Goal: Task Accomplishment & Management: Use online tool/utility

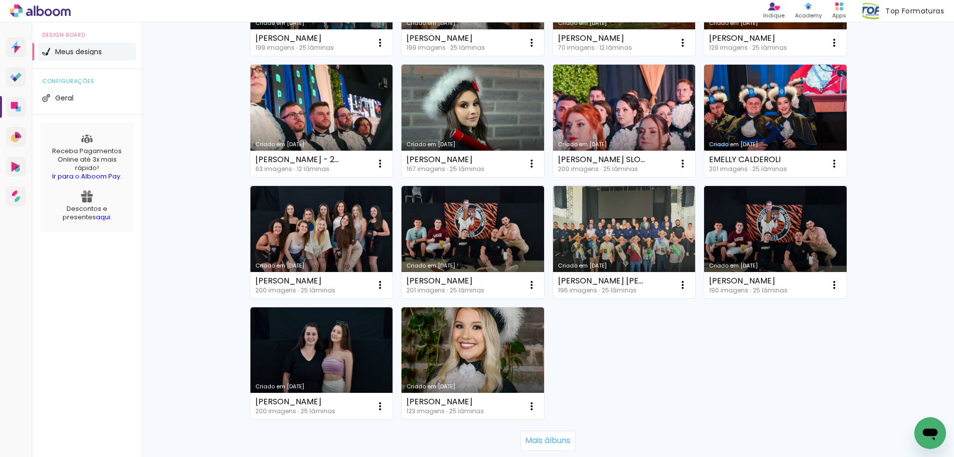
scroll to position [622, 0]
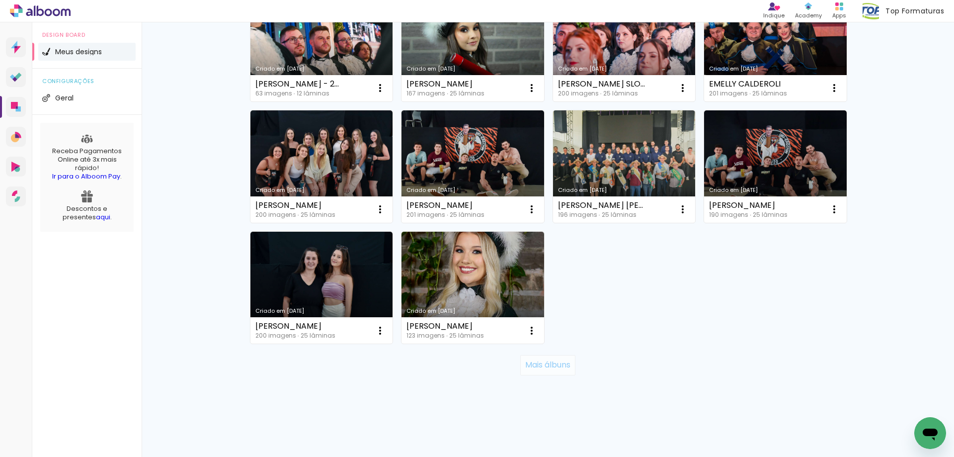
click at [0, 0] on slot "Mais álbuns" at bounding box center [0, 0] width 0 height 0
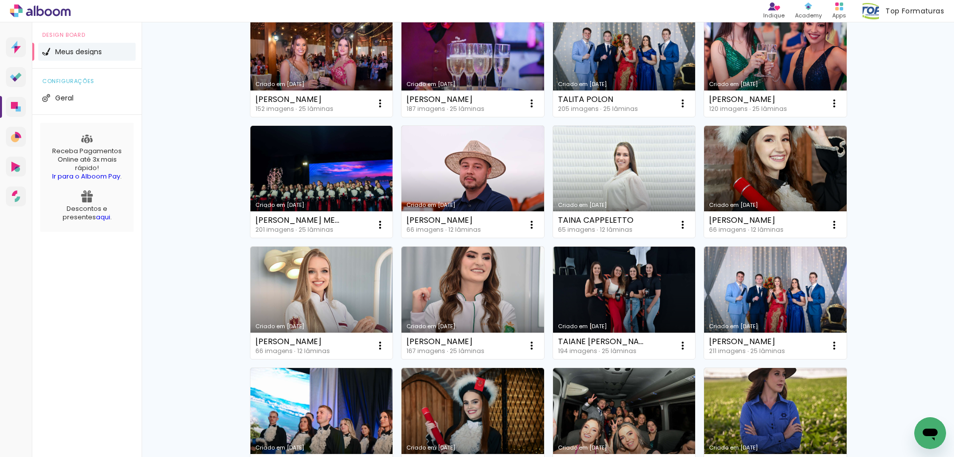
scroll to position [1349, 0]
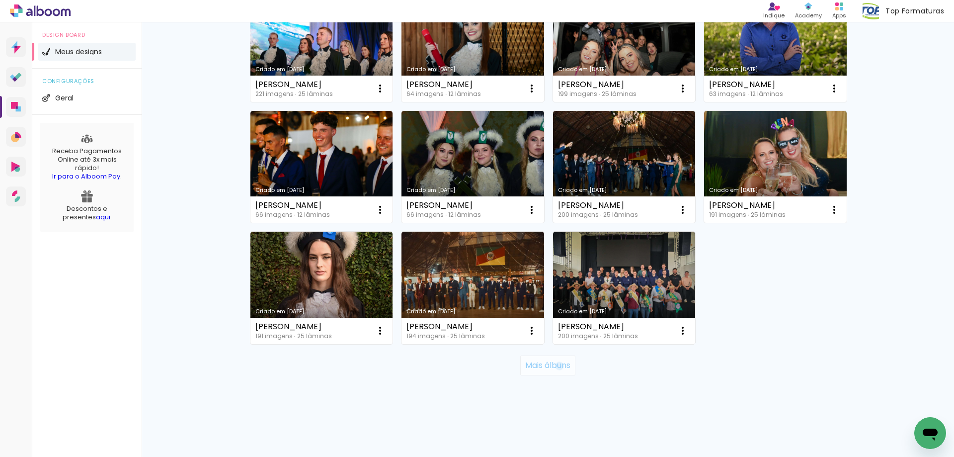
click at [0, 0] on slot "Mais álbuns" at bounding box center [0, 0] width 0 height 0
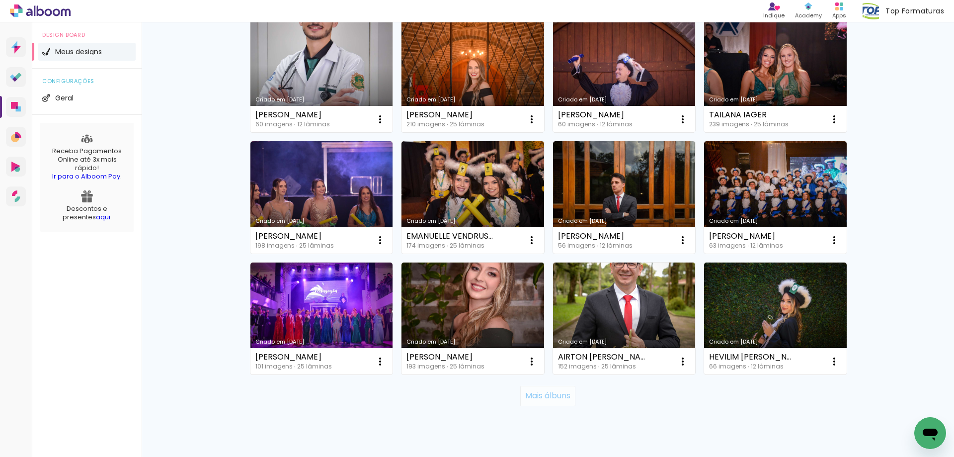
scroll to position [2075, 0]
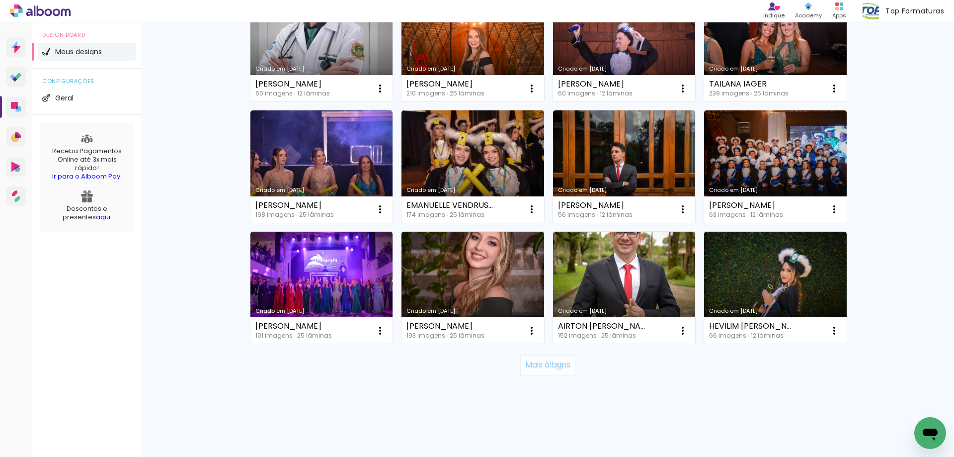
click at [0, 0] on slot "Mais álbuns" at bounding box center [0, 0] width 0 height 0
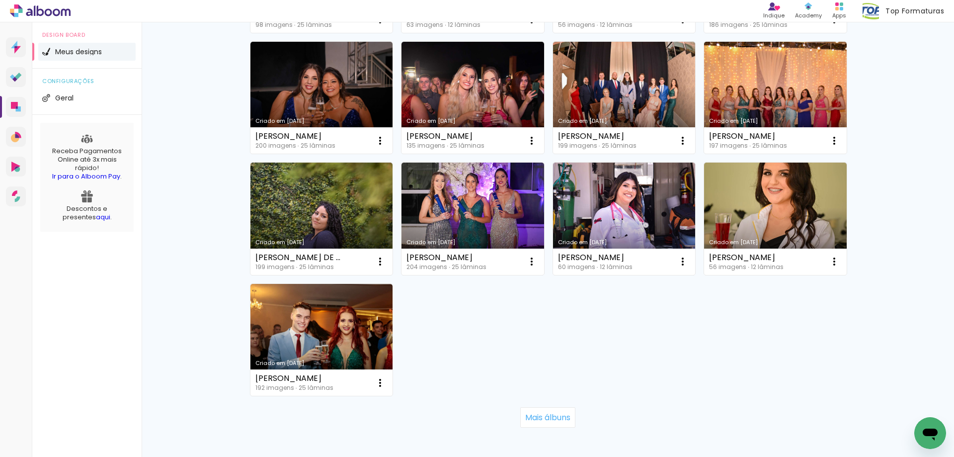
scroll to position [2923, 0]
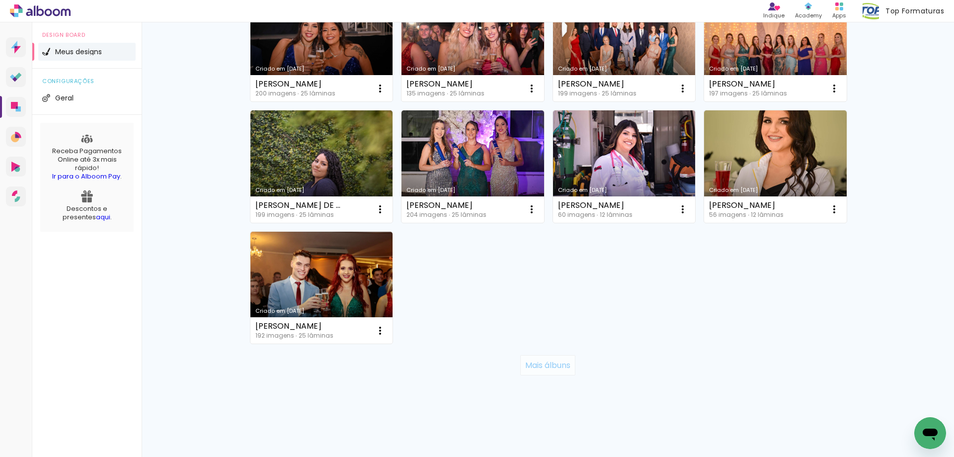
click at [0, 0] on slot "Mais álbuns" at bounding box center [0, 0] width 0 height 0
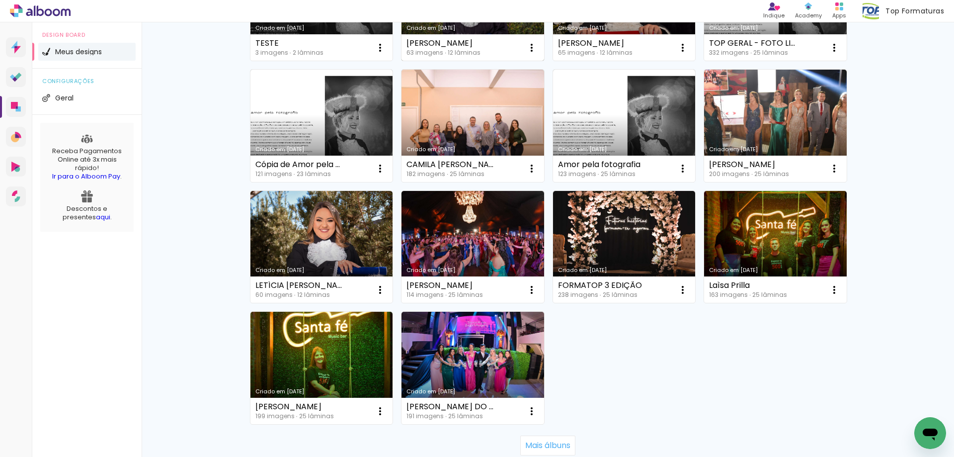
scroll to position [3619, 0]
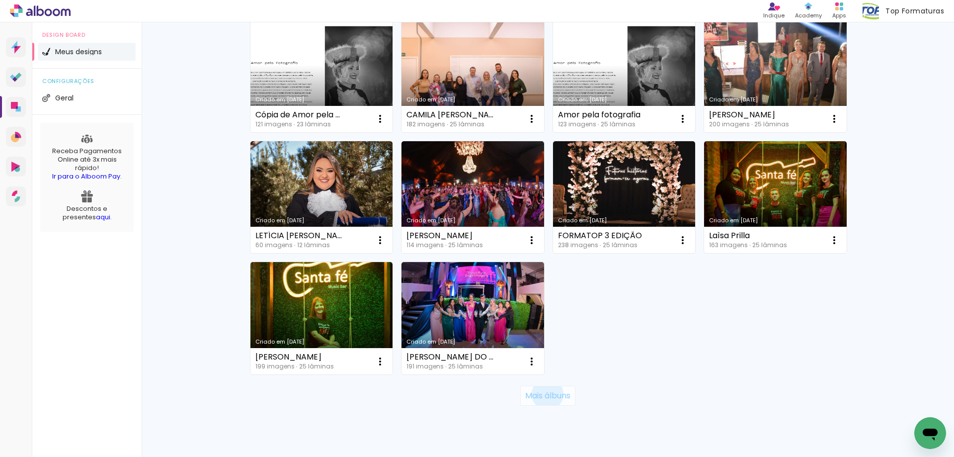
click at [0, 0] on slot "Mais álbuns" at bounding box center [0, 0] width 0 height 0
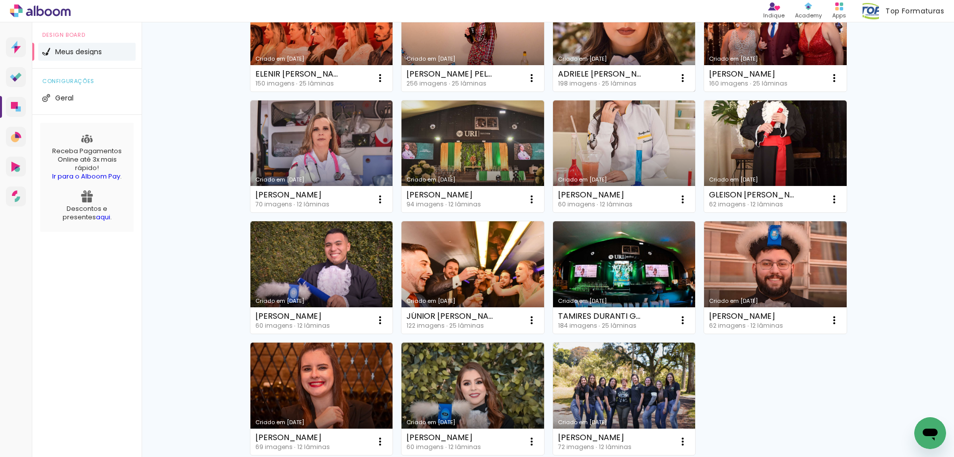
scroll to position [4376, 0]
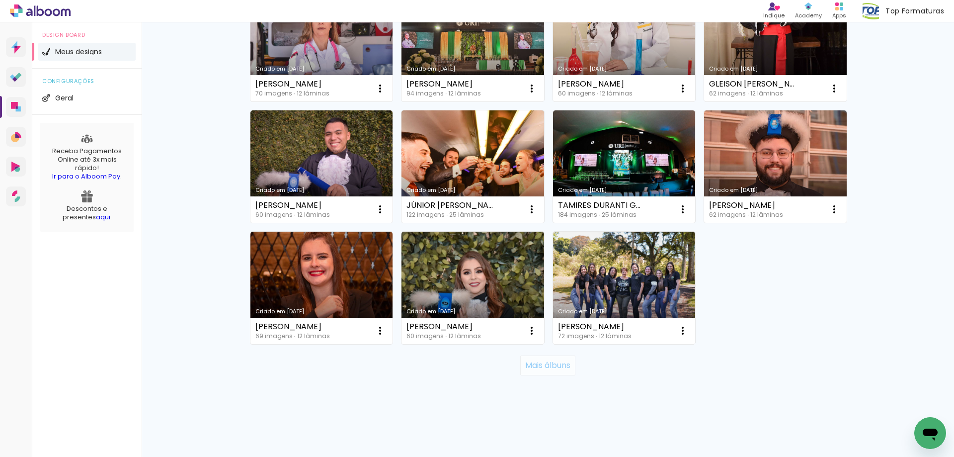
click at [0, 0] on slot "Mais álbuns" at bounding box center [0, 0] width 0 height 0
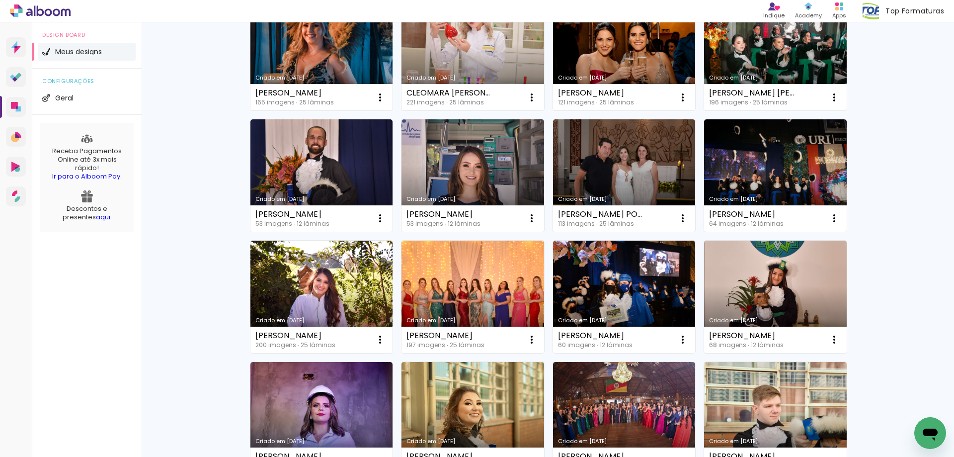
scroll to position [5103, 0]
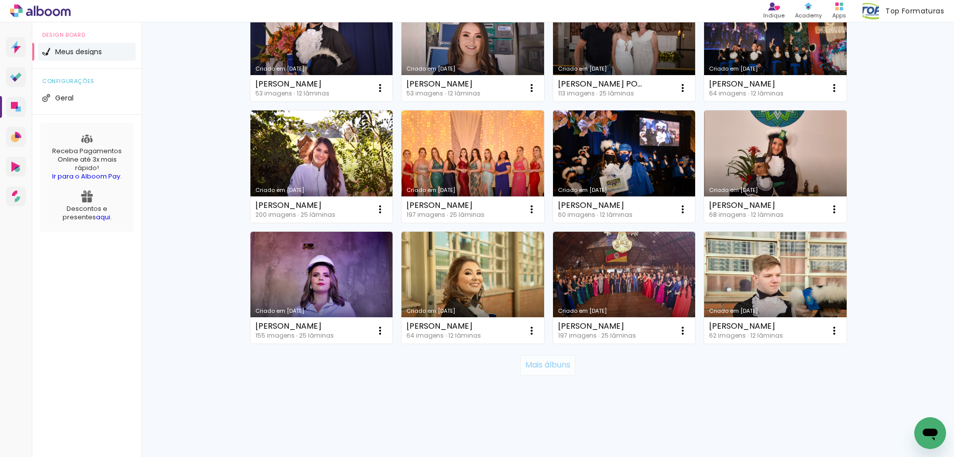
click at [0, 0] on slot "Mais álbuns" at bounding box center [0, 0] width 0 height 0
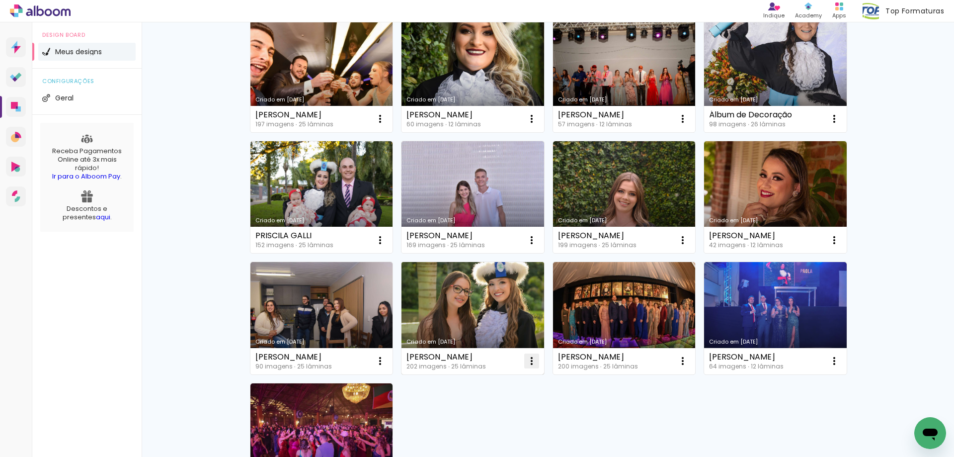
scroll to position [5951, 0]
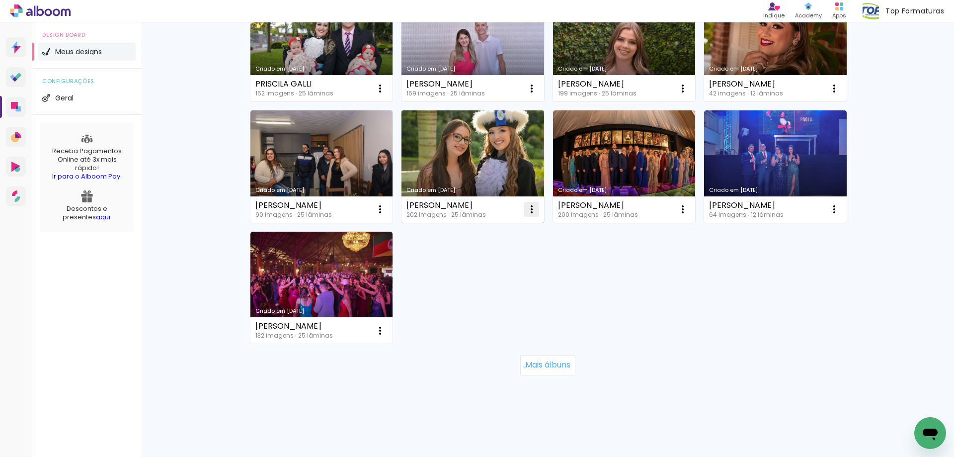
click at [520, 367] on paper-button "Mais álbuns" at bounding box center [547, 365] width 55 height 20
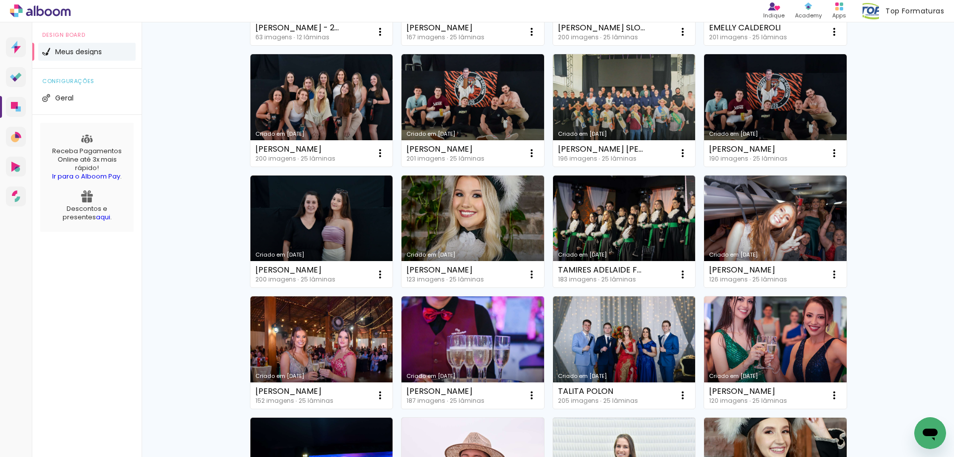
scroll to position [0, 0]
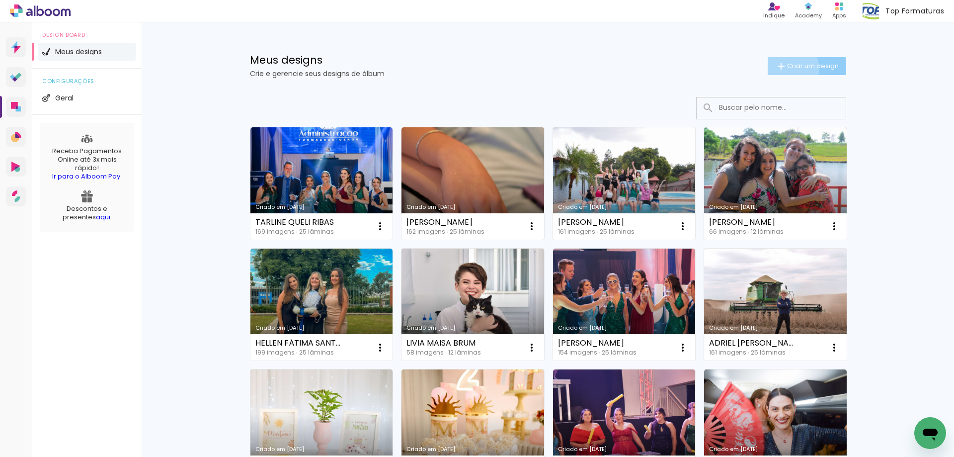
click at [787, 68] on span "Criar um design" at bounding box center [813, 66] width 52 height 6
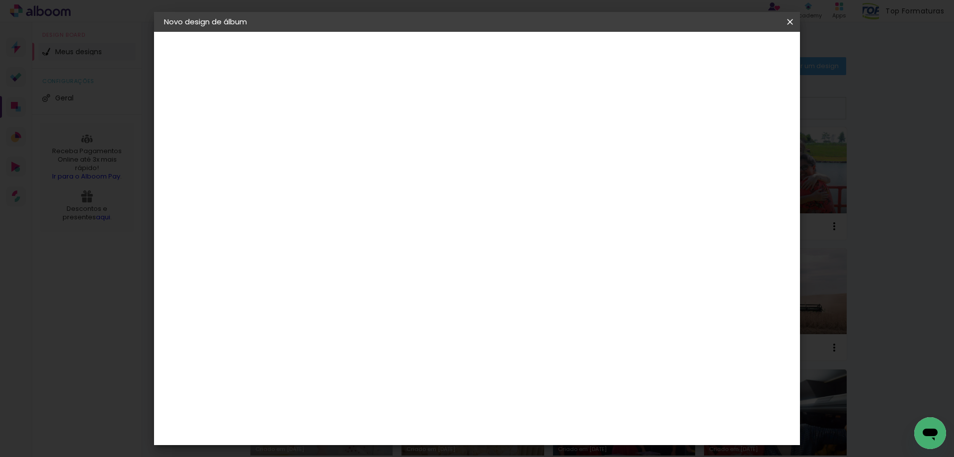
click at [327, 126] on input at bounding box center [327, 133] width 0 height 15
type input "casamento"
type paper-input "casamento"
click at [429, 58] on paper-button "Avançar" at bounding box center [404, 52] width 49 height 17
click at [0, 0] on slot "Avançar" at bounding box center [0, 0] width 0 height 0
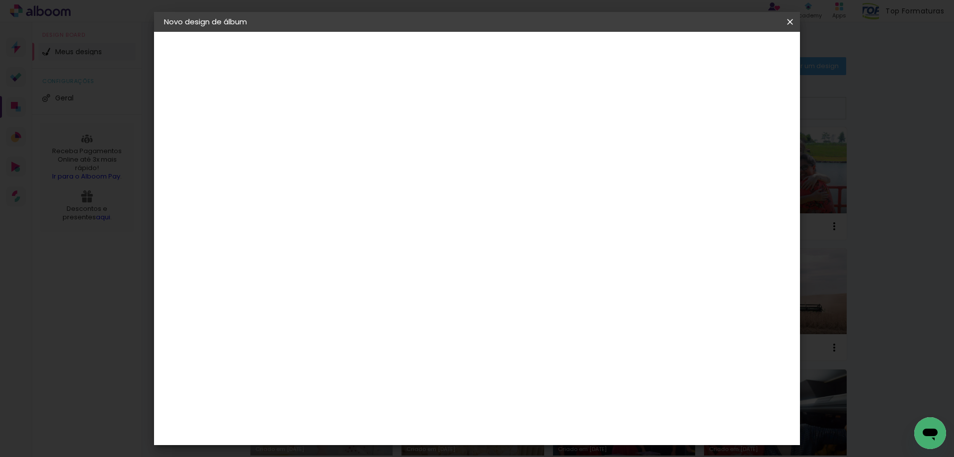
click at [394, 293] on span "25 × 30" at bounding box center [370, 306] width 46 height 26
click at [0, 0] on slot "Avançar" at bounding box center [0, 0] width 0 height 0
click at [672, 109] on div at bounding box center [667, 107] width 9 height 9
type paper-checkbox "on"
click at [672, 109] on div at bounding box center [667, 107] width 9 height 9
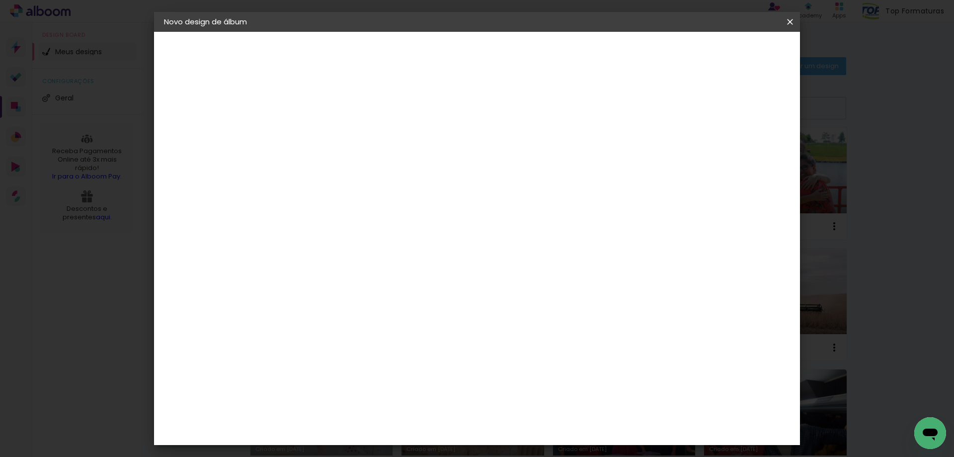
click at [672, 109] on div at bounding box center [667, 107] width 9 height 9
click at [732, 58] on paper-button "Iniciar design" at bounding box center [705, 52] width 65 height 17
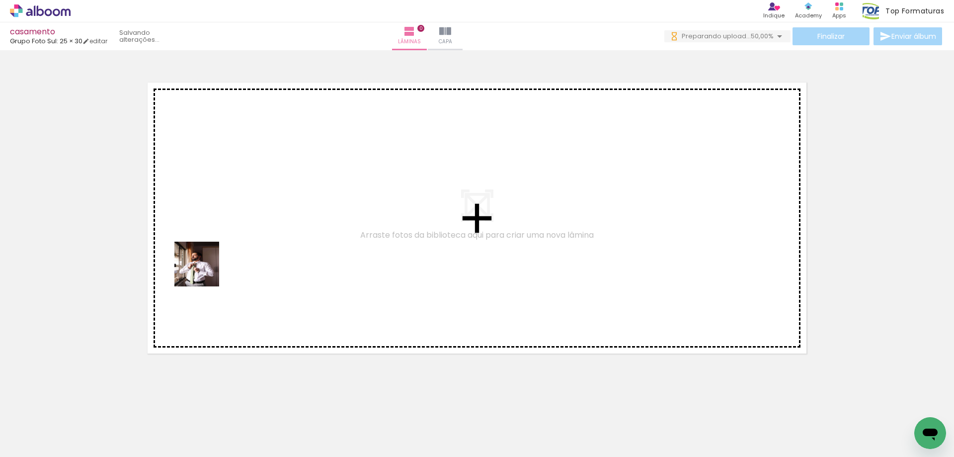
drag, startPoint x: 100, startPoint y: 429, endPoint x: 206, endPoint y: 269, distance: 191.2
click at [206, 269] on quentale-workspace at bounding box center [477, 228] width 954 height 457
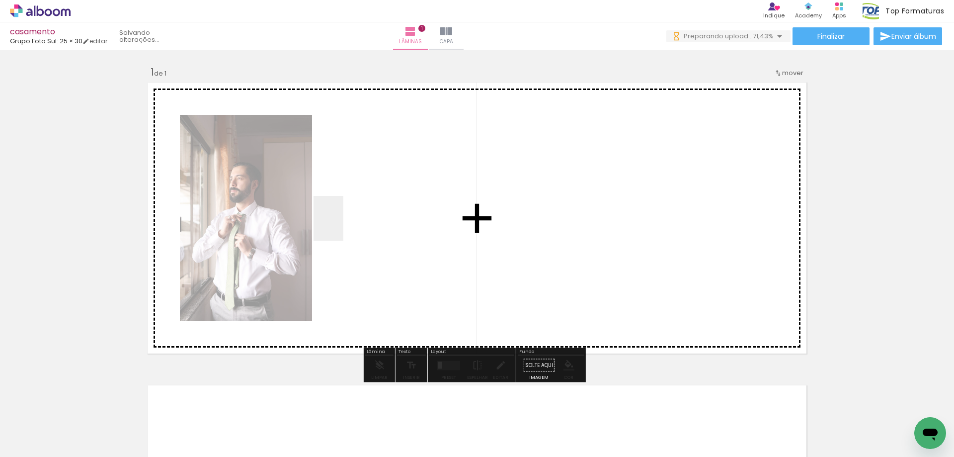
drag, startPoint x: 163, startPoint y: 422, endPoint x: 344, endPoint y: 226, distance: 267.0
click at [344, 226] on quentale-workspace at bounding box center [477, 228] width 954 height 457
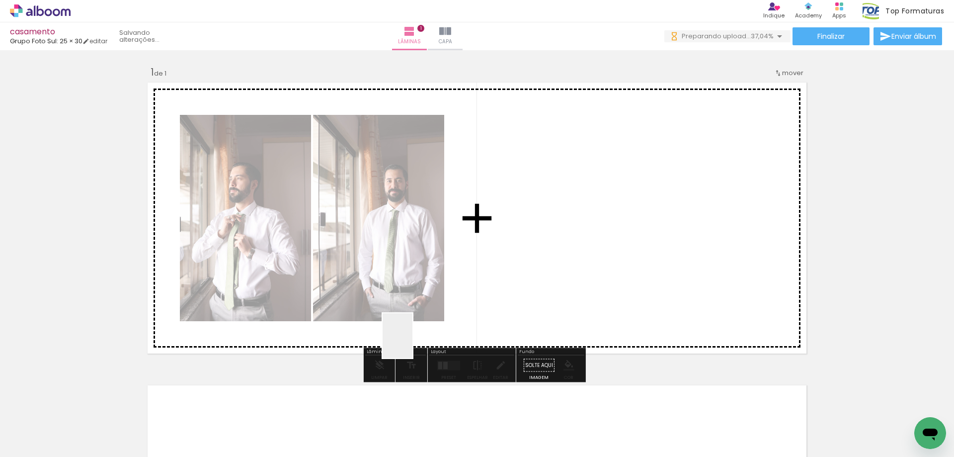
drag, startPoint x: 392, startPoint y: 362, endPoint x: 247, endPoint y: 430, distance: 159.5
click at [501, 257] on quentale-workspace at bounding box center [477, 228] width 954 height 457
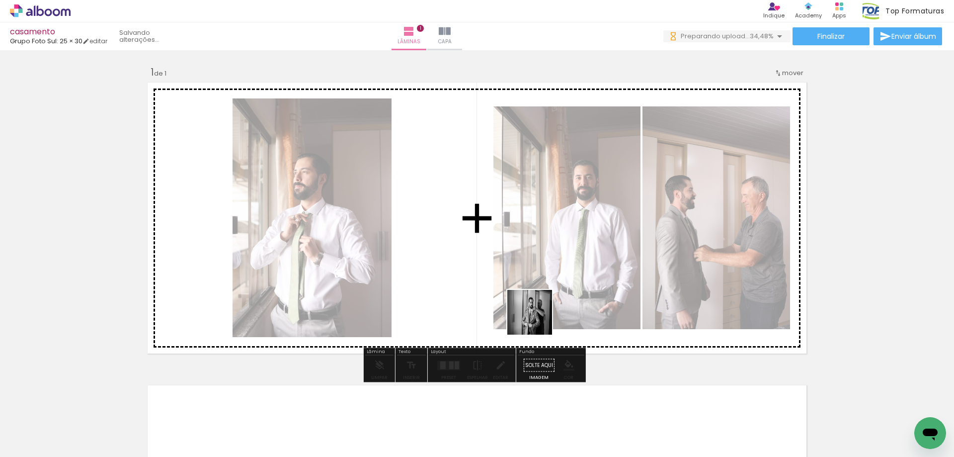
drag, startPoint x: 481, startPoint y: 347, endPoint x: 540, endPoint y: 318, distance: 66.3
click at [540, 318] on quentale-workspace at bounding box center [477, 228] width 954 height 457
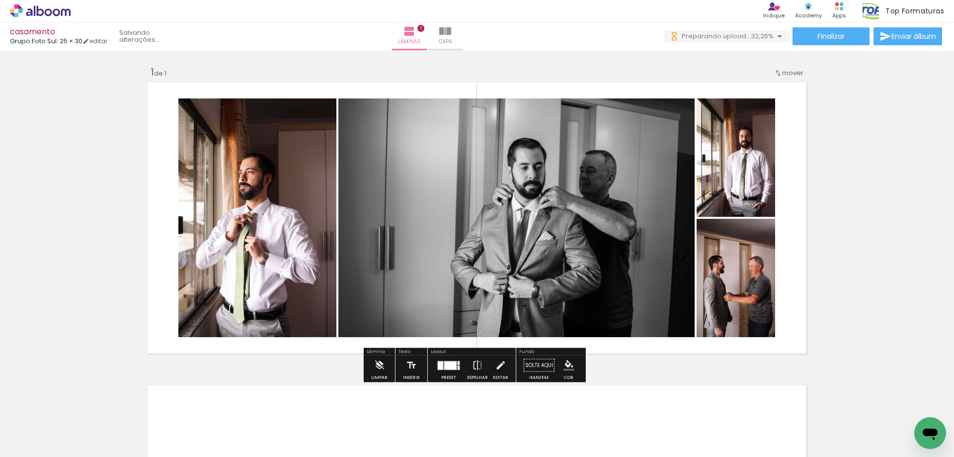
click at [732, 272] on quentale-photo at bounding box center [736, 278] width 79 height 118
click at [0, 0] on slot "P&B" at bounding box center [0, 0] width 0 height 0
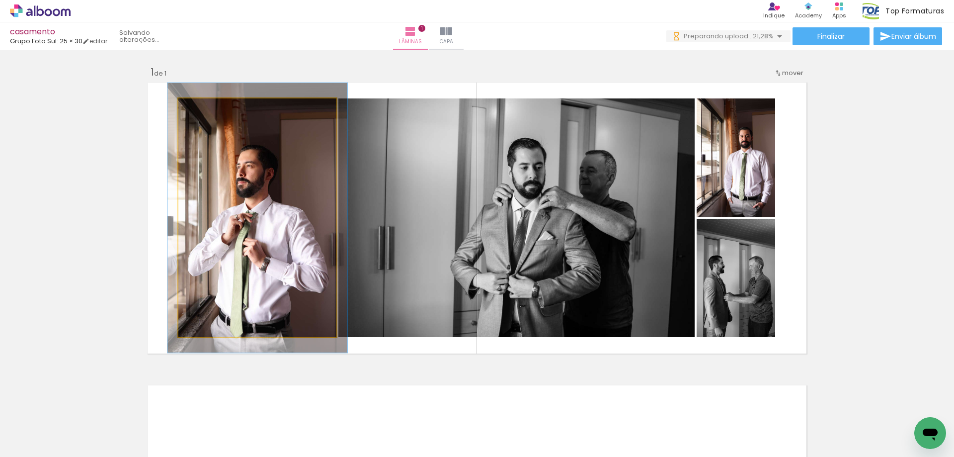
type paper-slider "117"
click at [203, 112] on div at bounding box center [206, 109] width 16 height 16
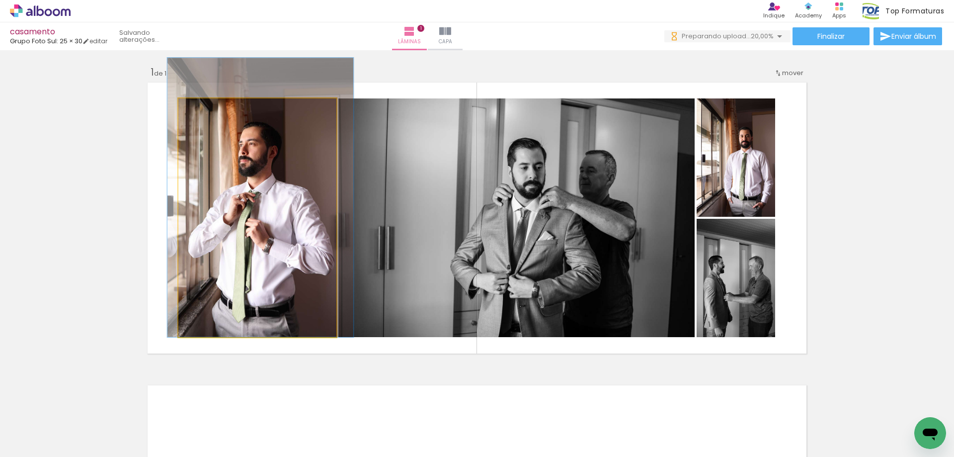
drag, startPoint x: 229, startPoint y: 168, endPoint x: 229, endPoint y: 153, distance: 15.4
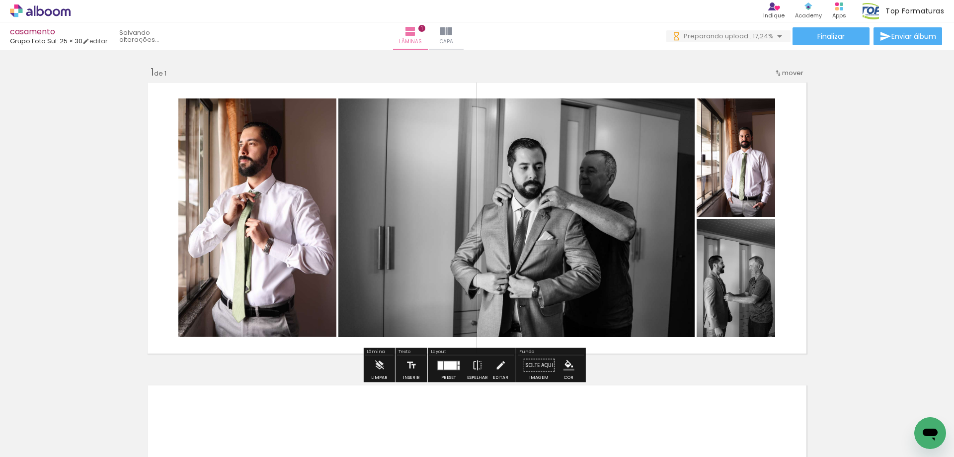
click at [453, 364] on div at bounding box center [450, 365] width 12 height 8
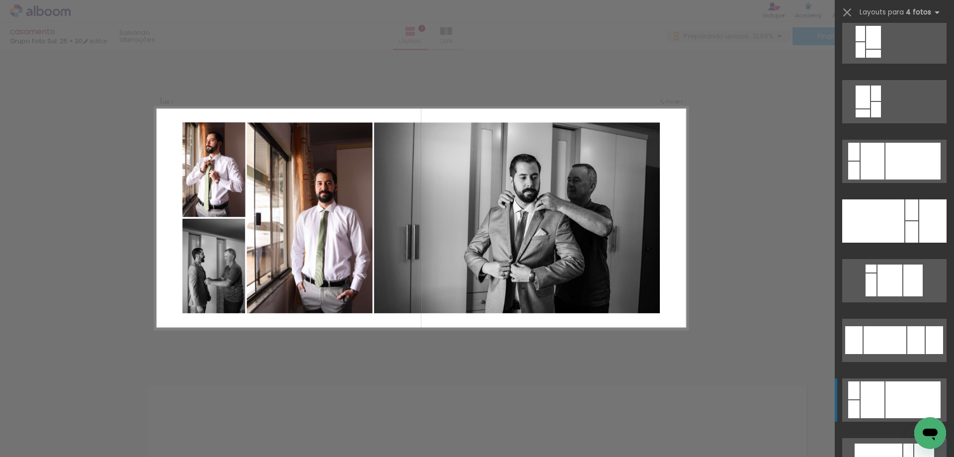
scroll to position [1790, 0]
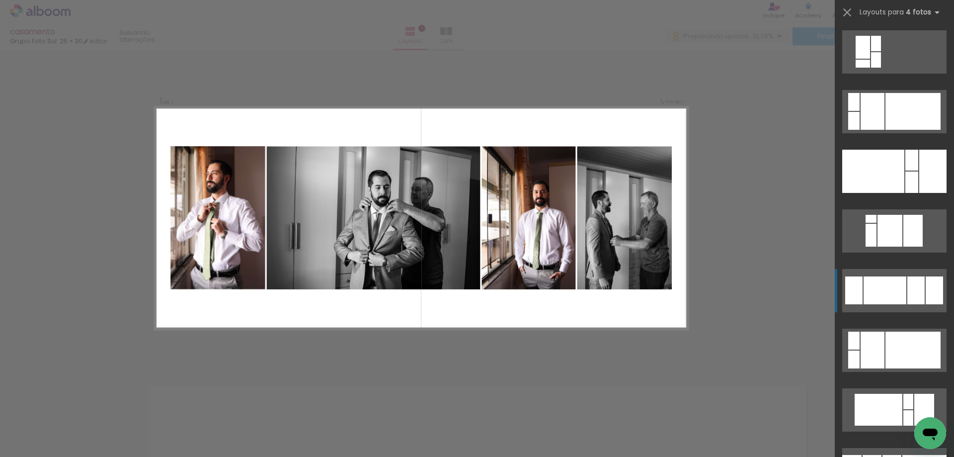
click at [891, 285] on div at bounding box center [885, 290] width 43 height 28
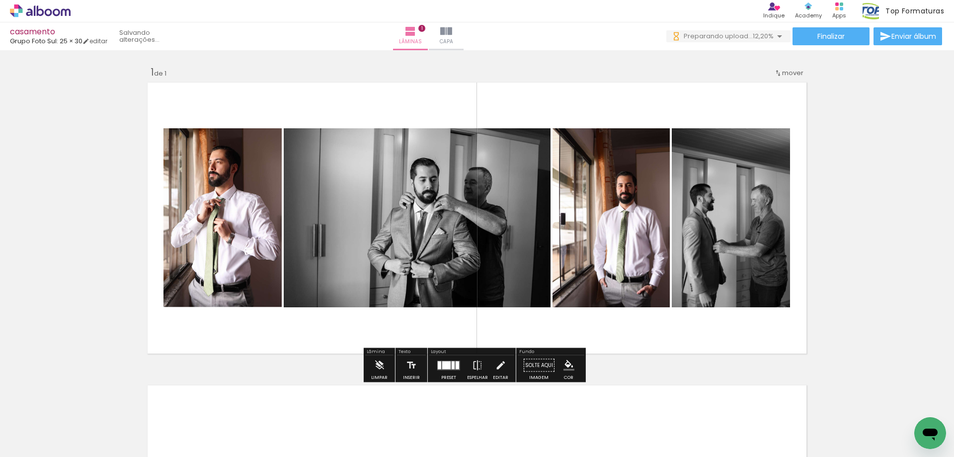
scroll to position [0, 0]
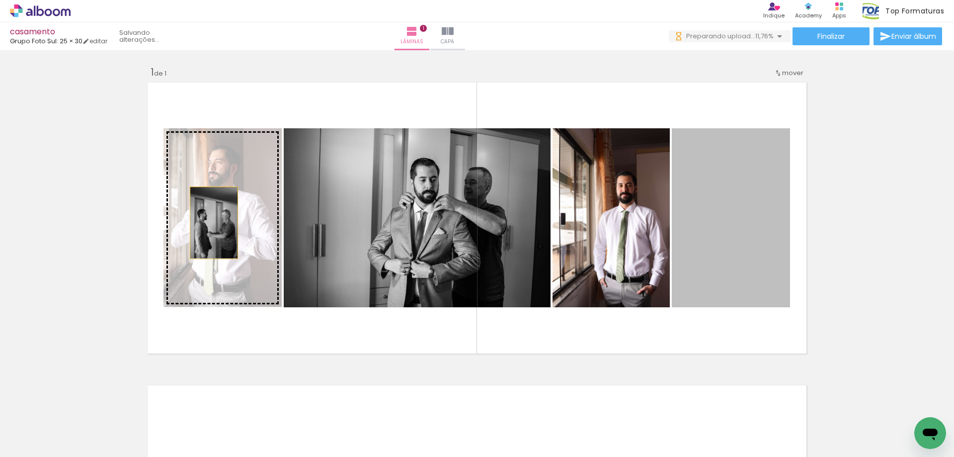
drag, startPoint x: 715, startPoint y: 226, endPoint x: 210, endPoint y: 223, distance: 505.1
click at [0, 0] on slot at bounding box center [0, 0] width 0 height 0
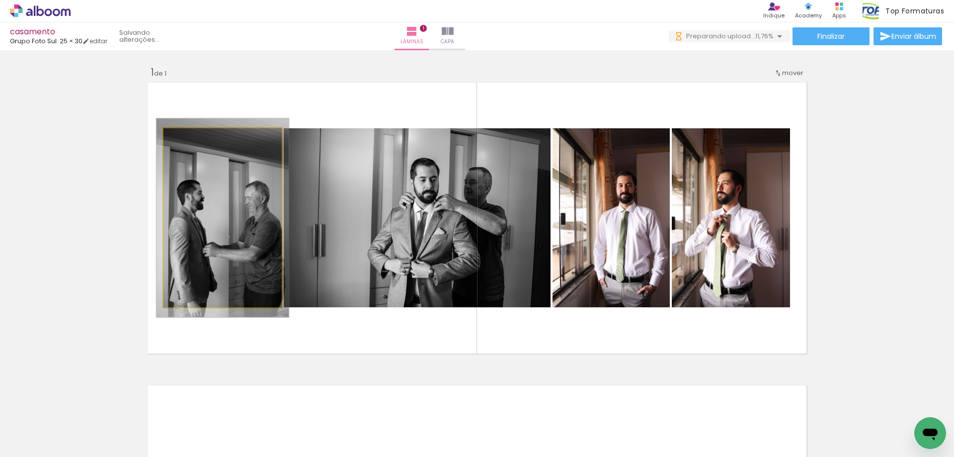
type paper-slider "114"
click at [191, 142] on div at bounding box center [191, 139] width 16 height 16
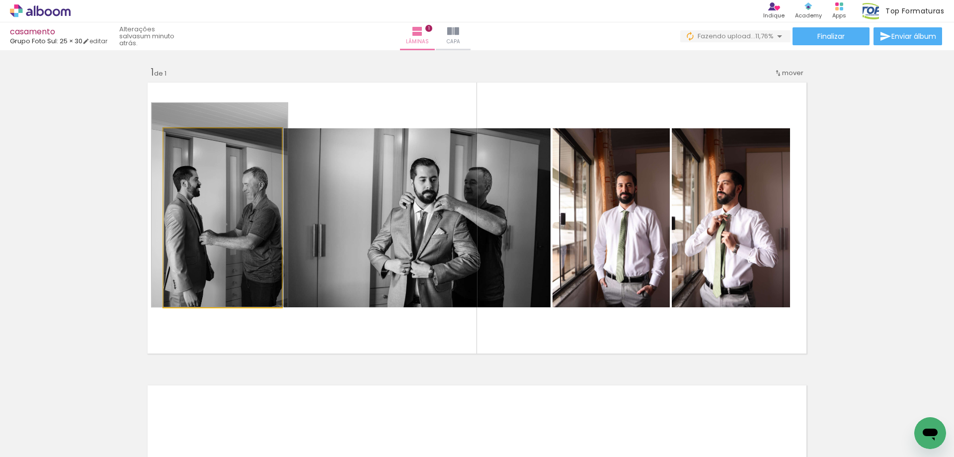
drag, startPoint x: 220, startPoint y: 194, endPoint x: 217, endPoint y: 166, distance: 28.5
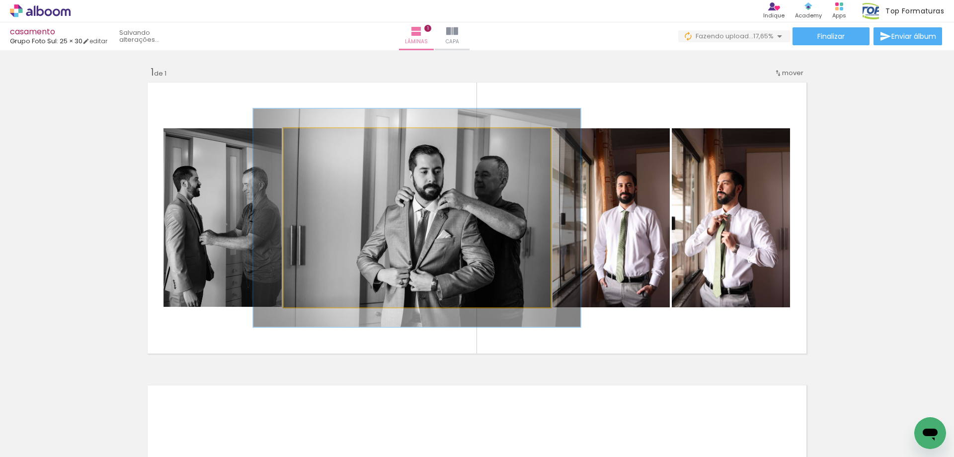
drag, startPoint x: 308, startPoint y: 135, endPoint x: 318, endPoint y: 135, distance: 10.5
type paper-slider "129"
click at [318, 135] on div at bounding box center [315, 139] width 16 height 16
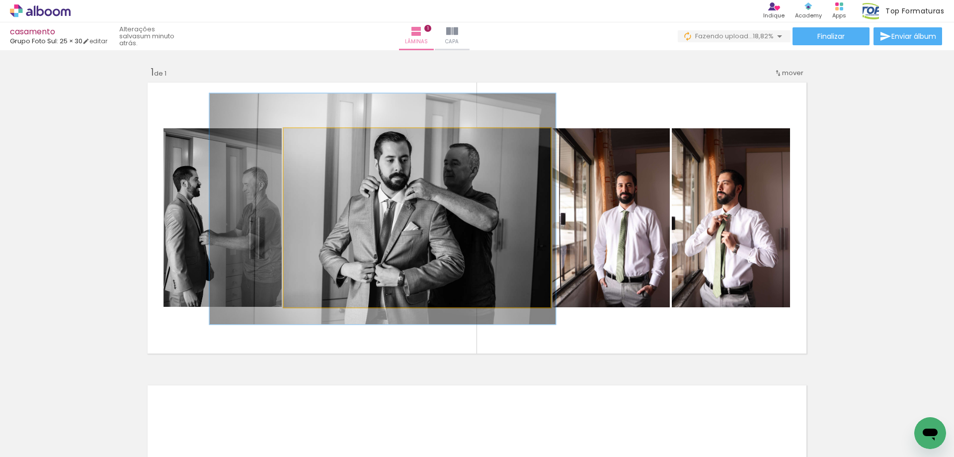
drag, startPoint x: 414, startPoint y: 187, endPoint x: 380, endPoint y: 178, distance: 35.4
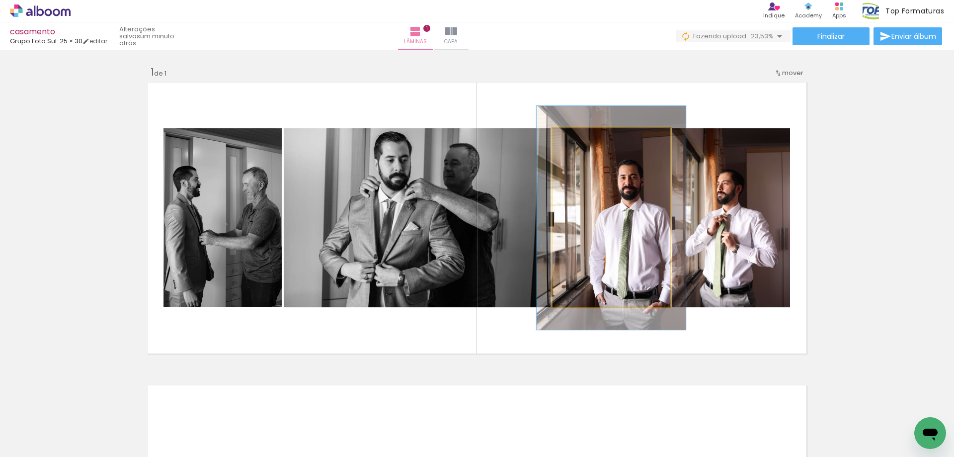
drag, startPoint x: 577, startPoint y: 139, endPoint x: 585, endPoint y: 138, distance: 8.0
type paper-slider "125"
click at [585, 138] on div at bounding box center [585, 139] width 16 height 16
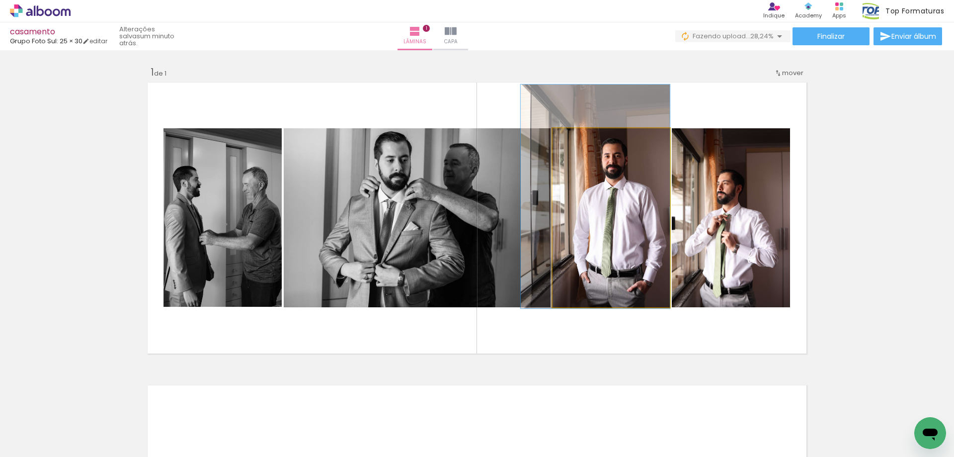
drag, startPoint x: 625, startPoint y: 191, endPoint x: 582, endPoint y: 173, distance: 47.5
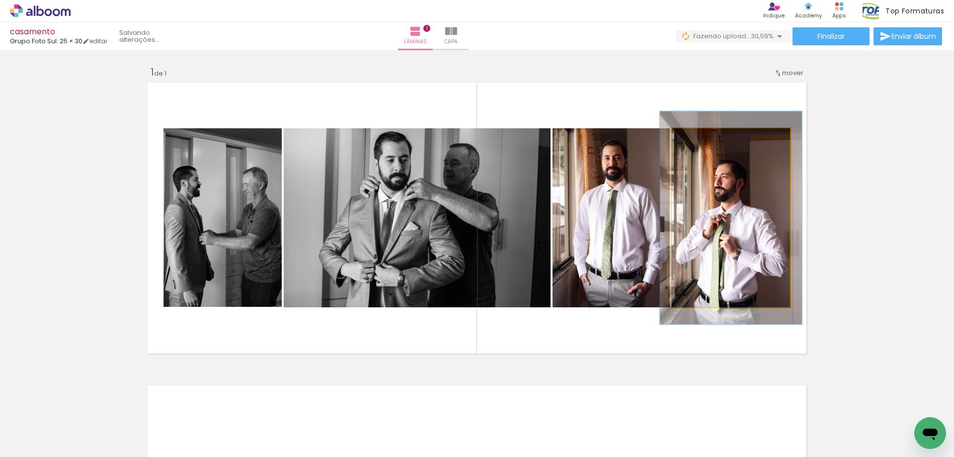
drag, startPoint x: 691, startPoint y: 139, endPoint x: 697, endPoint y: 139, distance: 6.5
type paper-slider "119"
click at [697, 139] on div at bounding box center [701, 138] width 9 height 9
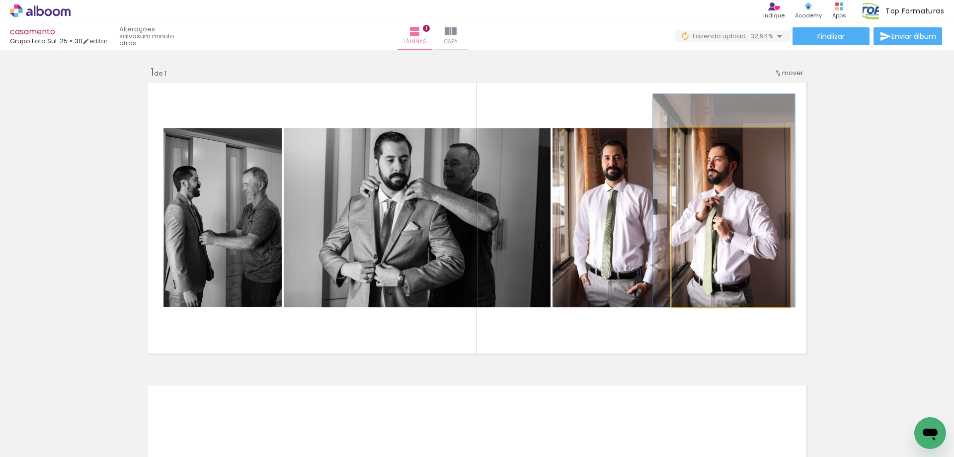
drag, startPoint x: 721, startPoint y: 200, endPoint x: 714, endPoint y: 158, distance: 42.3
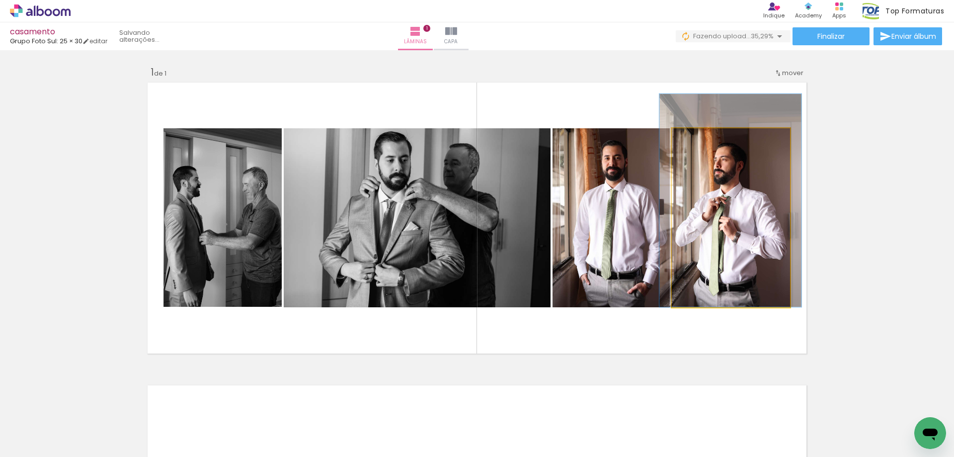
drag, startPoint x: 718, startPoint y: 226, endPoint x: 724, endPoint y: 221, distance: 8.2
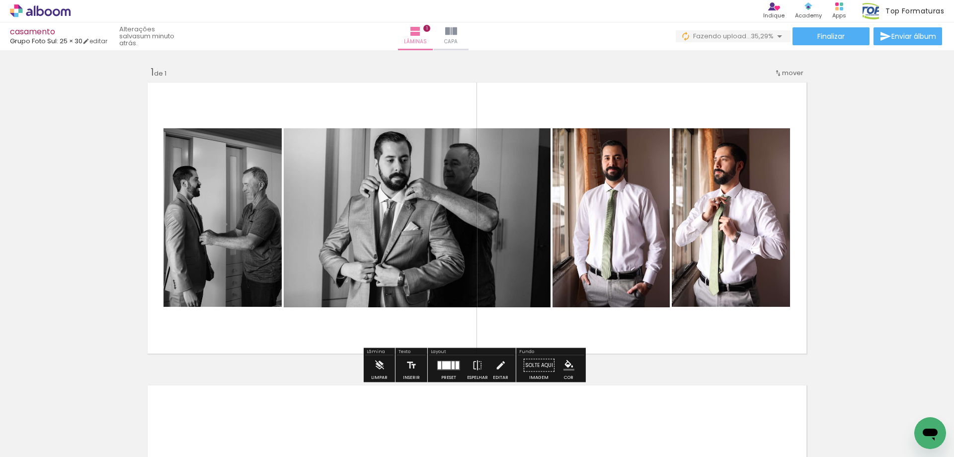
click at [903, 175] on div "Inserir lâmina 1 de 1" at bounding box center [477, 357] width 954 height 606
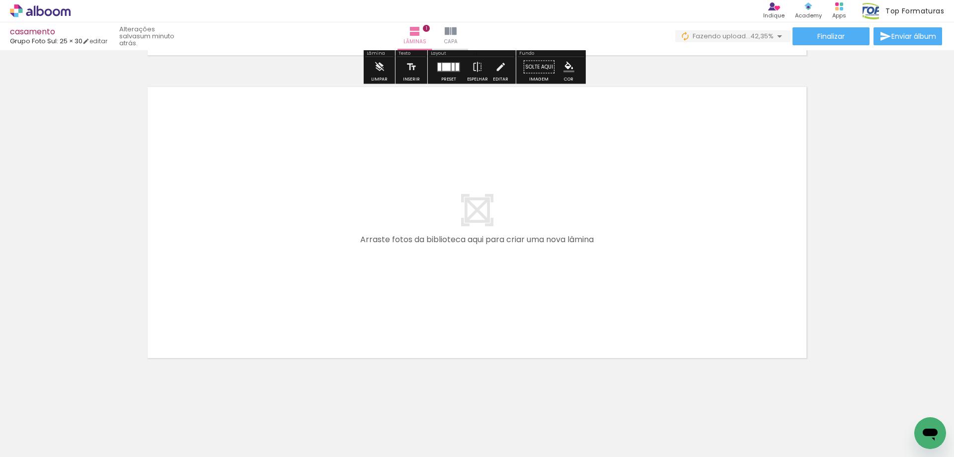
scroll to position [300, 0]
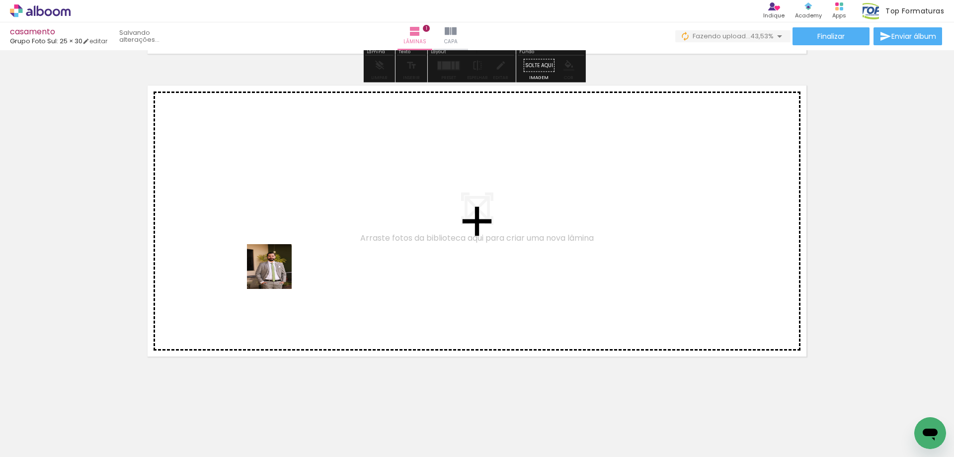
drag, startPoint x: 332, startPoint y: 422, endPoint x: 277, endPoint y: 274, distance: 157.4
click at [277, 274] on quentale-workspace at bounding box center [477, 228] width 954 height 457
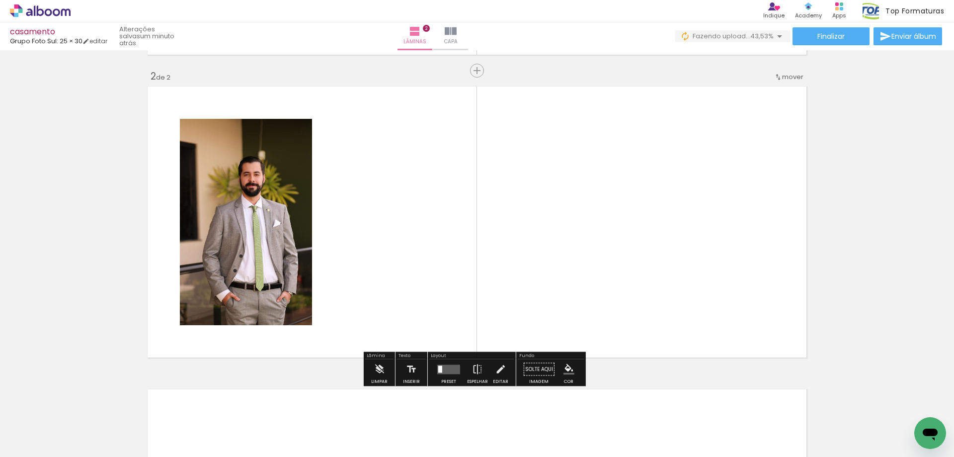
scroll to position [298, 0]
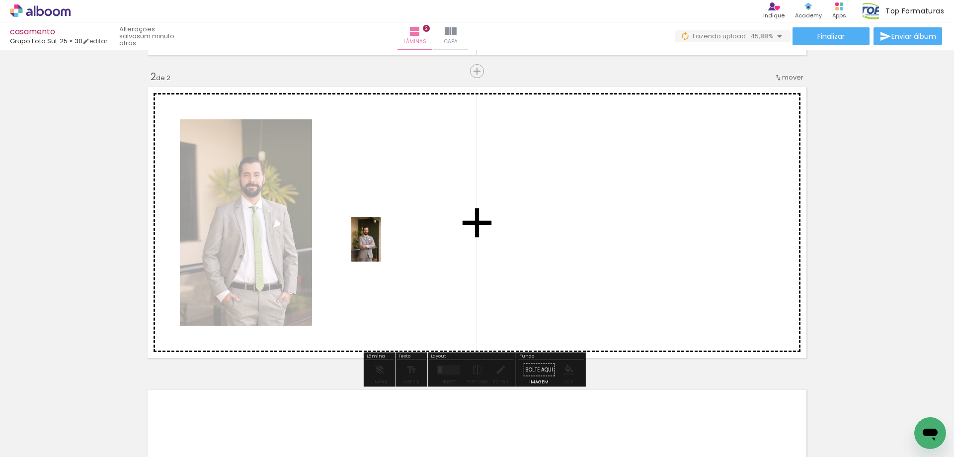
drag, startPoint x: 378, startPoint y: 417, endPoint x: 381, endPoint y: 247, distance: 170.1
click at [381, 247] on quentale-workspace at bounding box center [477, 228] width 954 height 457
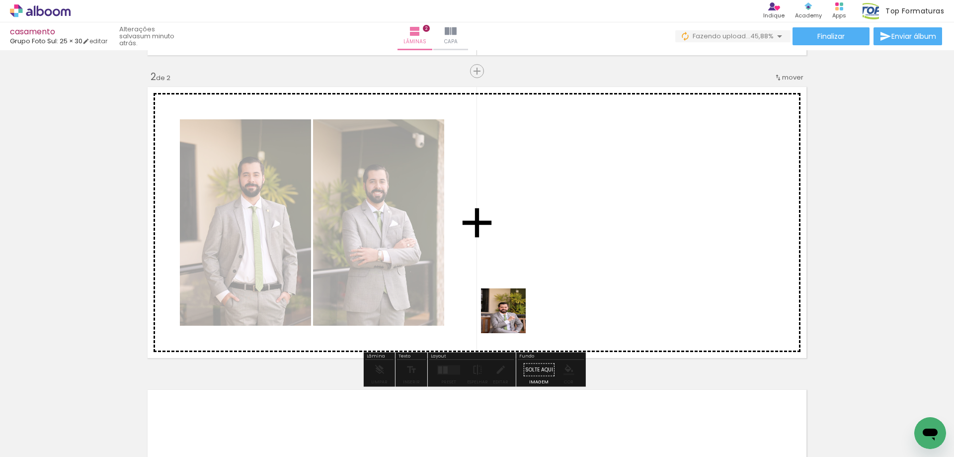
drag, startPoint x: 449, startPoint y: 444, endPoint x: 556, endPoint y: 255, distance: 217.2
click at [556, 255] on quentale-workspace at bounding box center [477, 228] width 954 height 457
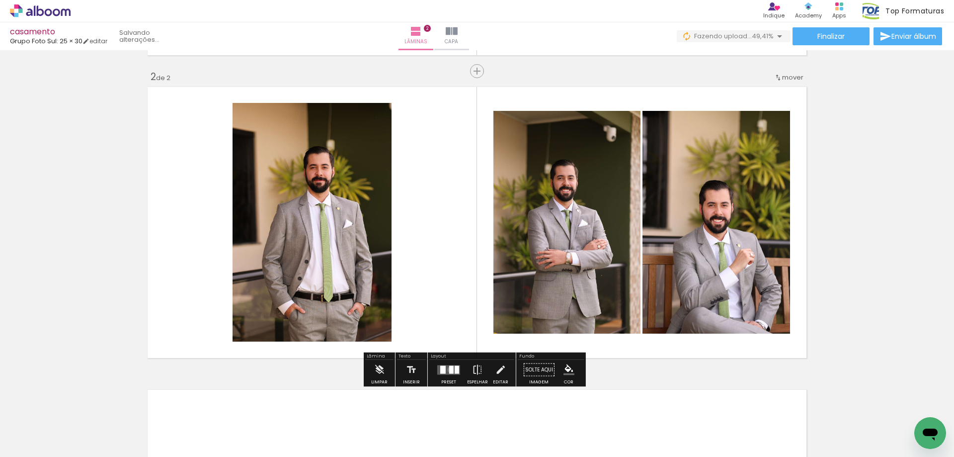
click at [449, 369] on div at bounding box center [451, 369] width 4 height 8
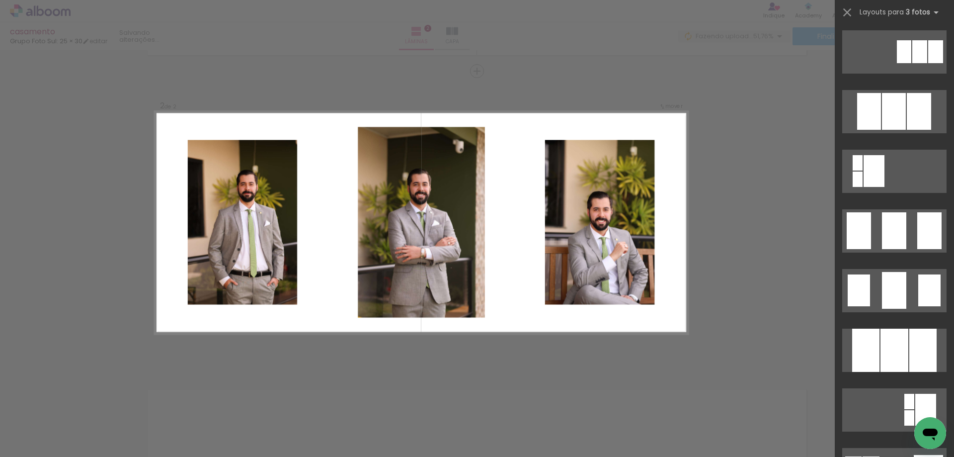
scroll to position [696, 0]
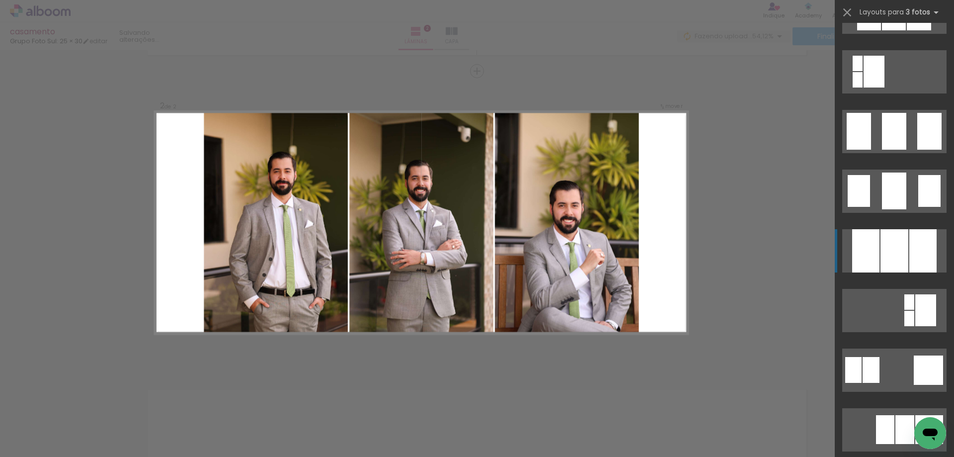
click at [898, 259] on div at bounding box center [895, 250] width 28 height 43
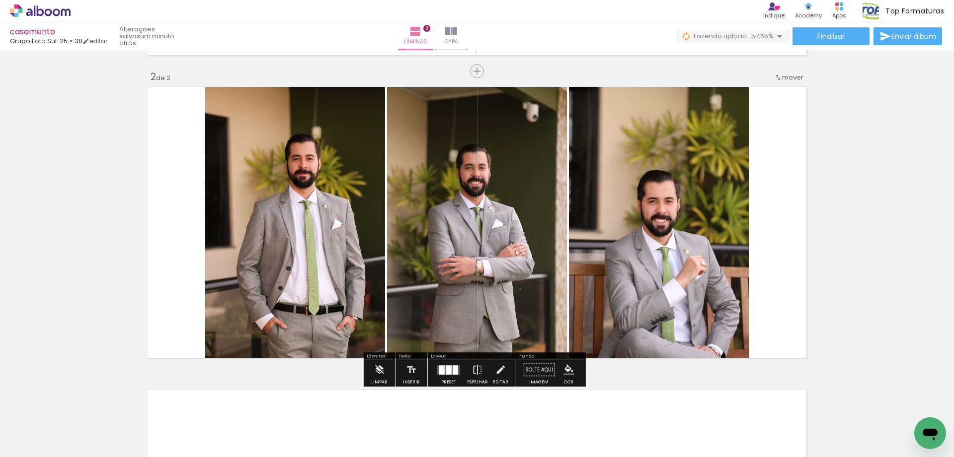
click at [648, 270] on quentale-photo at bounding box center [659, 223] width 180 height 278
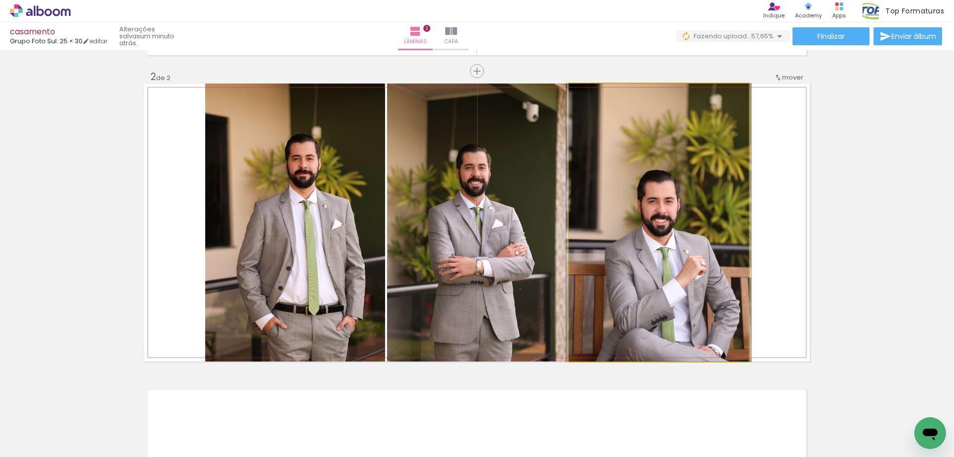
click at [648, 270] on quentale-photo at bounding box center [659, 223] width 180 height 278
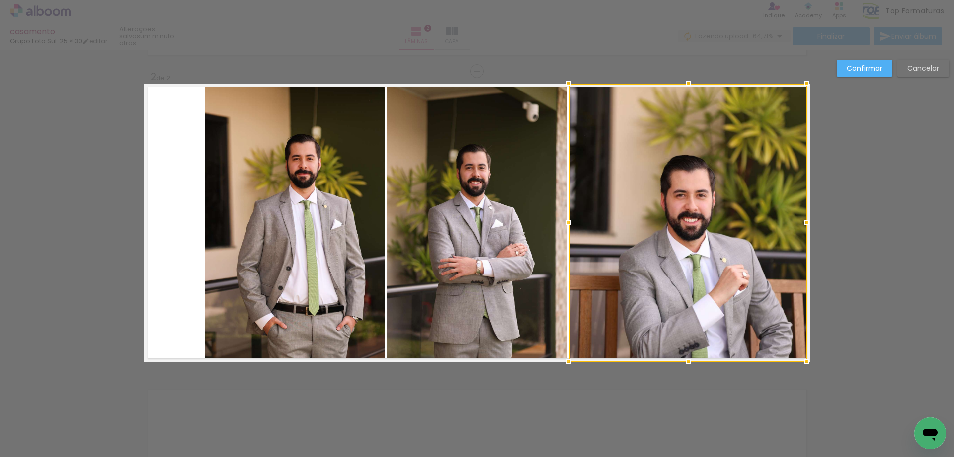
drag, startPoint x: 754, startPoint y: 222, endPoint x: 806, endPoint y: 221, distance: 52.2
click at [806, 221] on div at bounding box center [807, 223] width 20 height 20
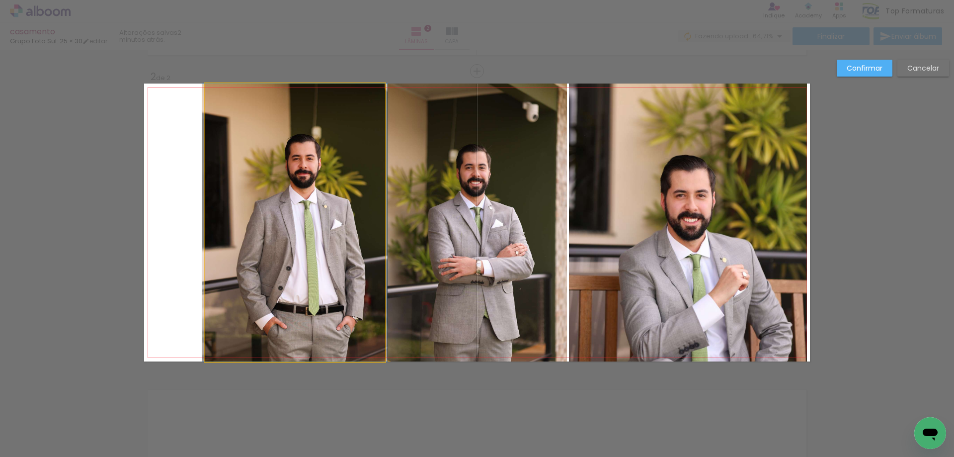
click at [243, 232] on quentale-photo at bounding box center [295, 223] width 180 height 278
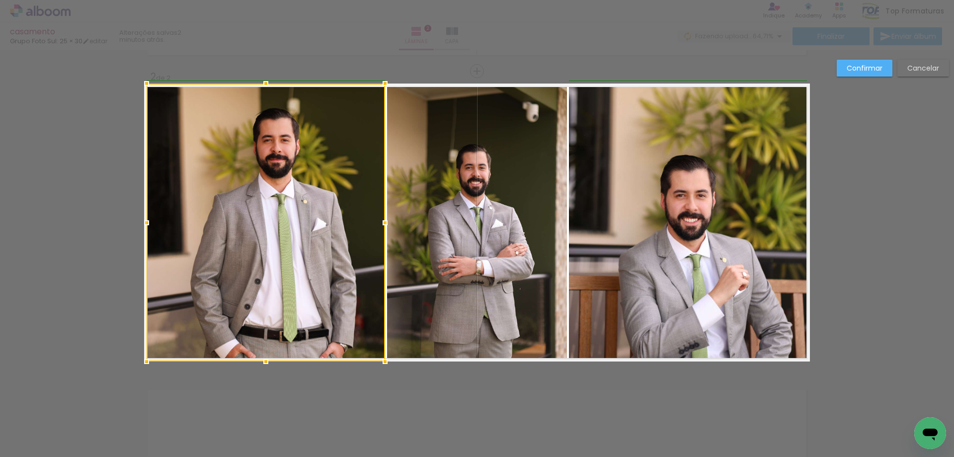
drag, startPoint x: 202, startPoint y: 221, endPoint x: 144, endPoint y: 219, distance: 58.7
click at [144, 219] on div at bounding box center [147, 223] width 20 height 20
drag, startPoint x: 273, startPoint y: 232, endPoint x: 275, endPoint y: 185, distance: 46.3
click at [275, 185] on div at bounding box center [266, 223] width 239 height 278
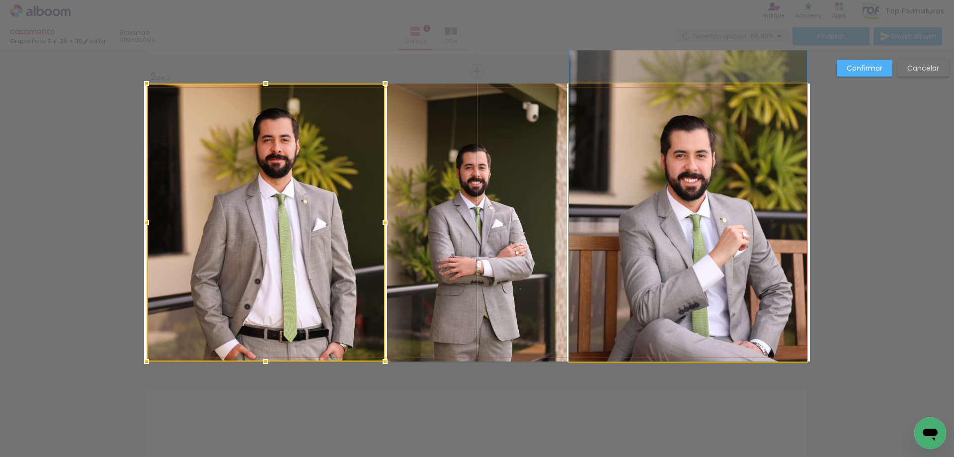
drag, startPoint x: 729, startPoint y: 266, endPoint x: 732, endPoint y: 180, distance: 86.1
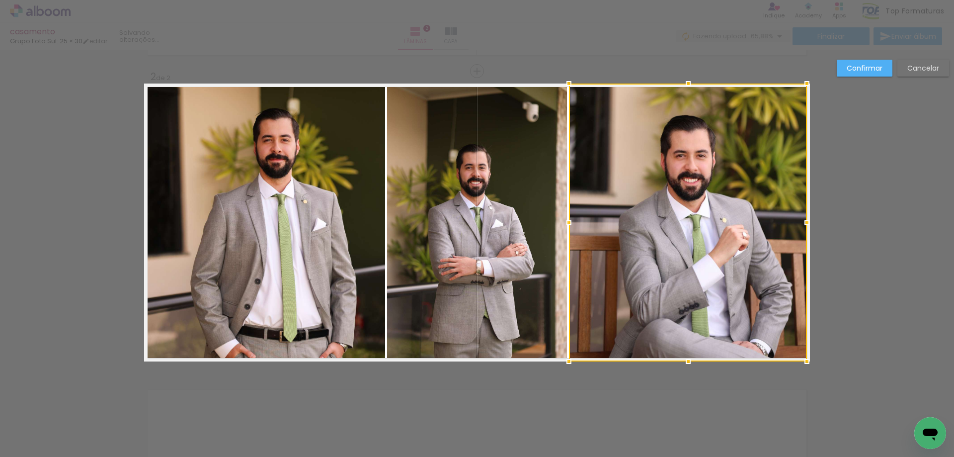
click at [716, 384] on div "Confirmar Cancelar" at bounding box center [477, 218] width 954 height 932
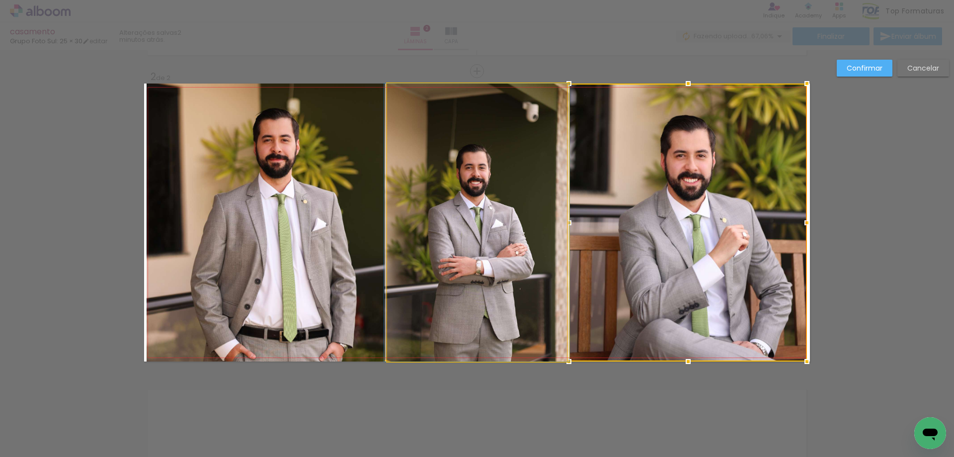
click at [513, 231] on quentale-photo at bounding box center [477, 223] width 180 height 278
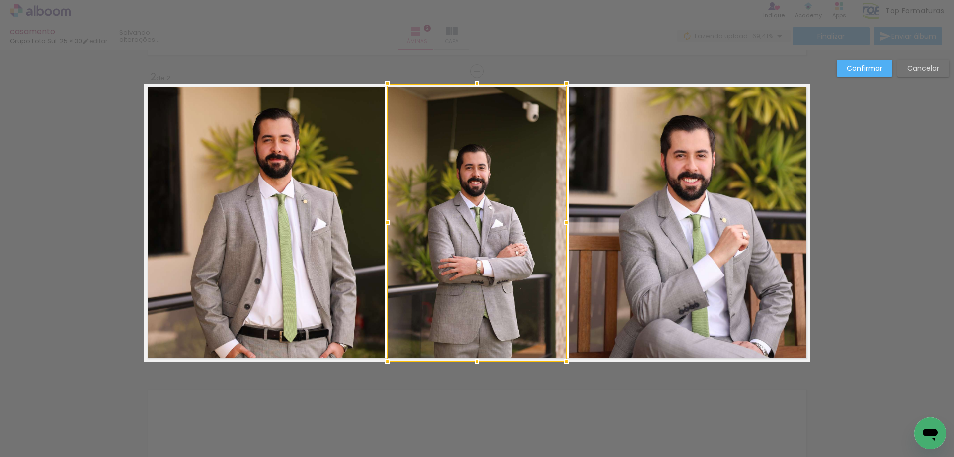
click at [432, 192] on div at bounding box center [477, 223] width 180 height 278
click at [0, 0] on slot "Confirmar" at bounding box center [0, 0] width 0 height 0
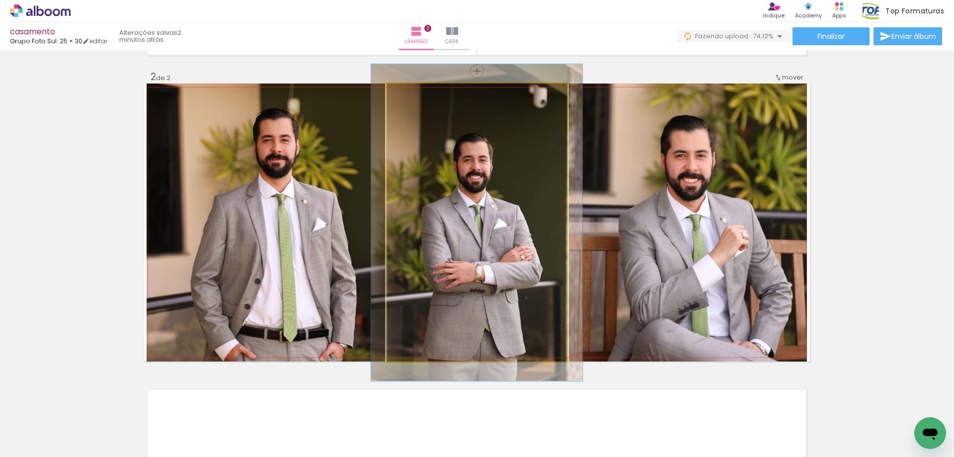
drag, startPoint x: 407, startPoint y: 95, endPoint x: 414, endPoint y: 95, distance: 6.5
type paper-slider "119"
click at [414, 95] on div at bounding box center [415, 93] width 9 height 9
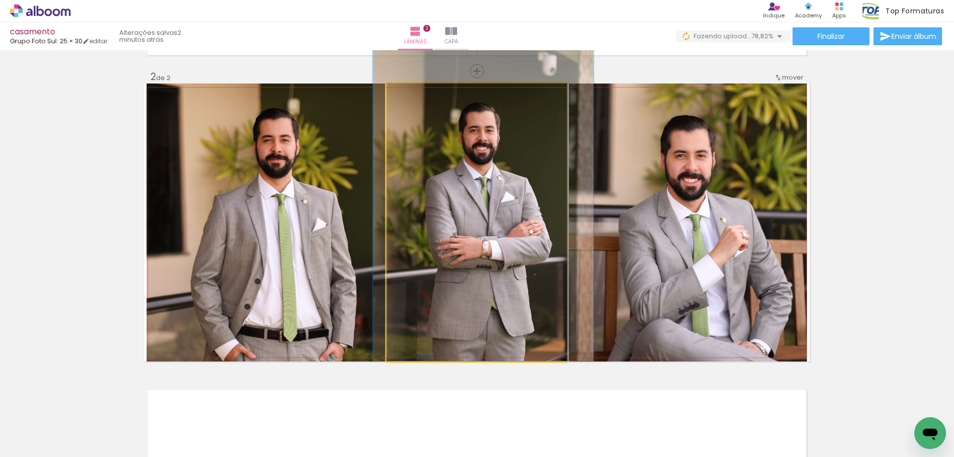
drag, startPoint x: 508, startPoint y: 179, endPoint x: 514, endPoint y: 135, distance: 45.2
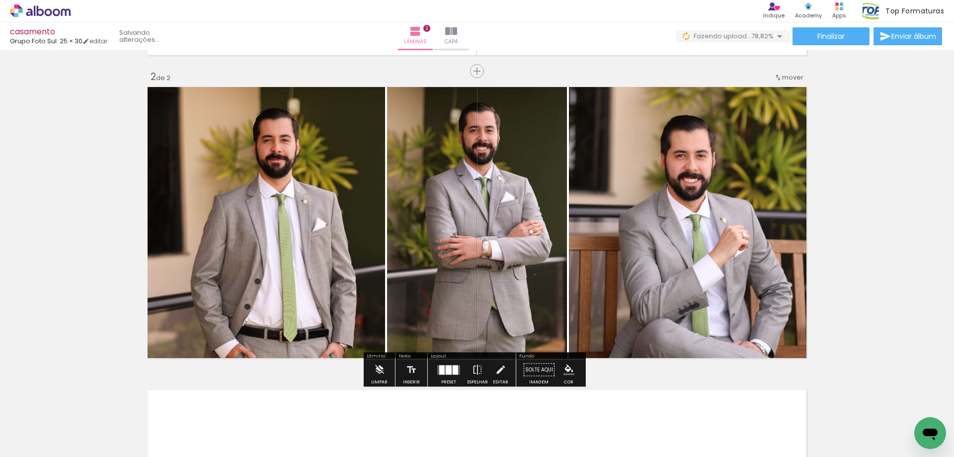
click at [823, 269] on div "Inserir lâmina 1 de 2 Inserir lâmina 2 de 2" at bounding box center [477, 209] width 954 height 909
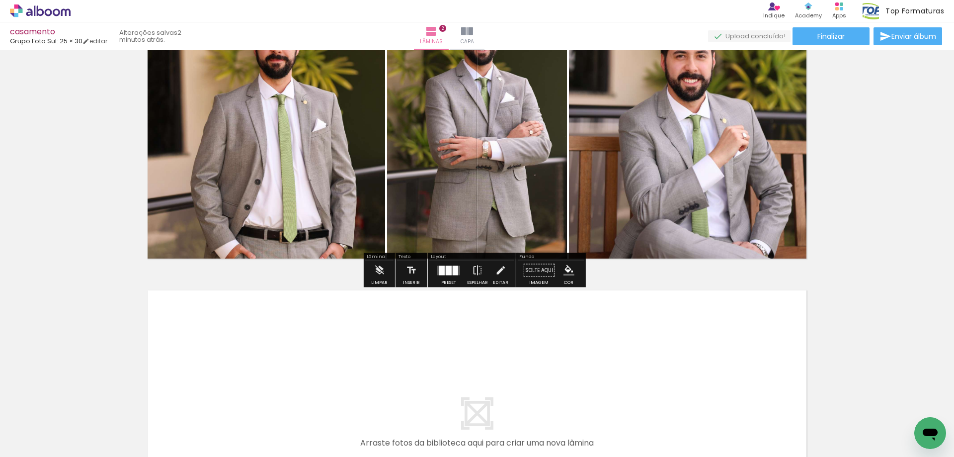
scroll to position [597, 0]
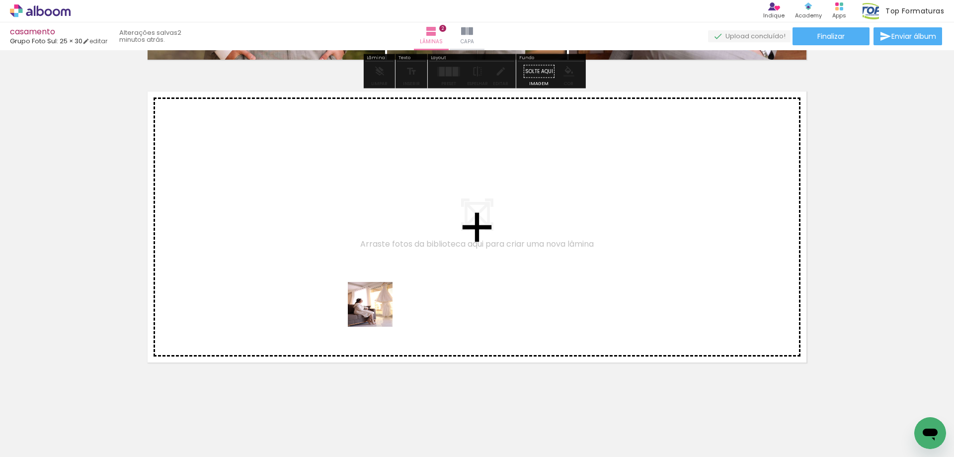
drag, startPoint x: 496, startPoint y: 422, endPoint x: 322, endPoint y: 262, distance: 236.1
click at [322, 262] on quentale-workspace at bounding box center [477, 228] width 954 height 457
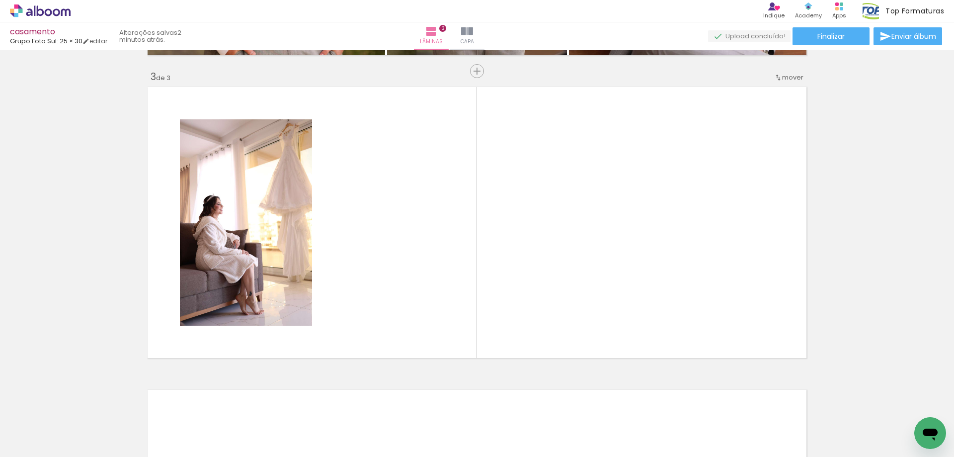
scroll to position [0, 195]
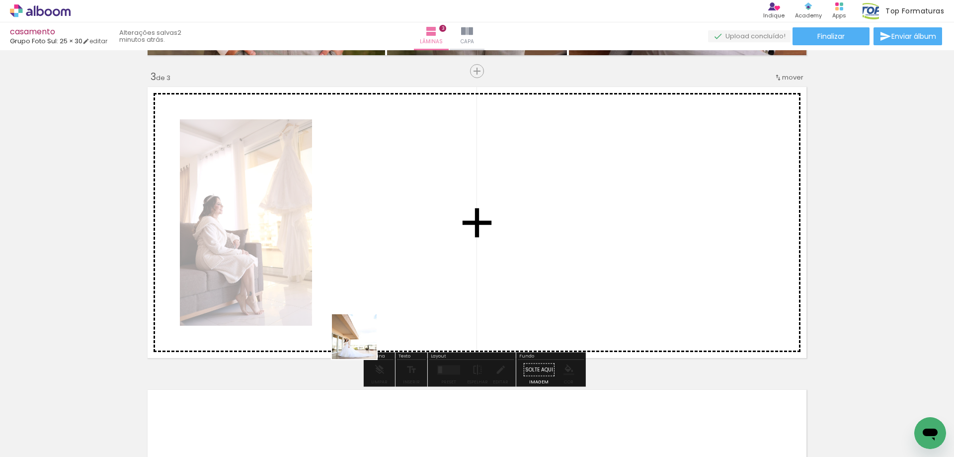
drag, startPoint x: 357, startPoint y: 432, endPoint x: 393, endPoint y: 385, distance: 59.7
click at [359, 251] on quentale-workspace at bounding box center [477, 228] width 954 height 457
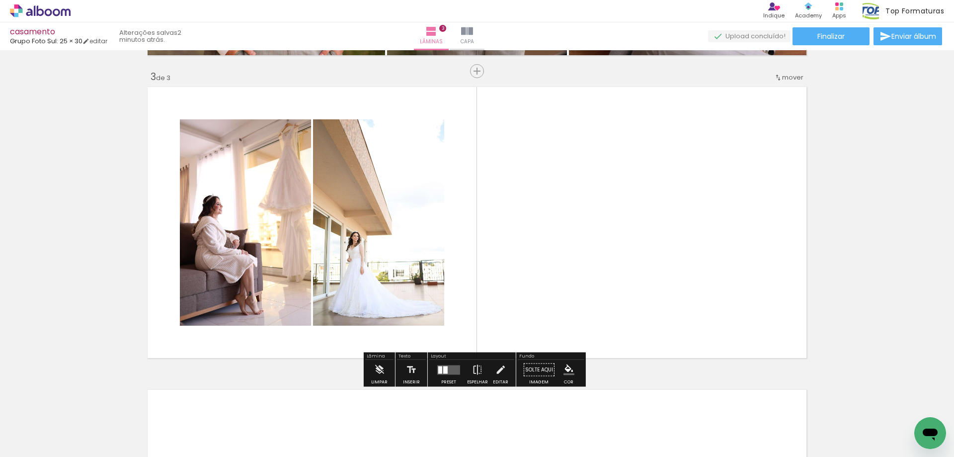
drag, startPoint x: 409, startPoint y: 424, endPoint x: 430, endPoint y: 349, distance: 78.1
click at [439, 257] on quentale-workspace at bounding box center [477, 228] width 954 height 457
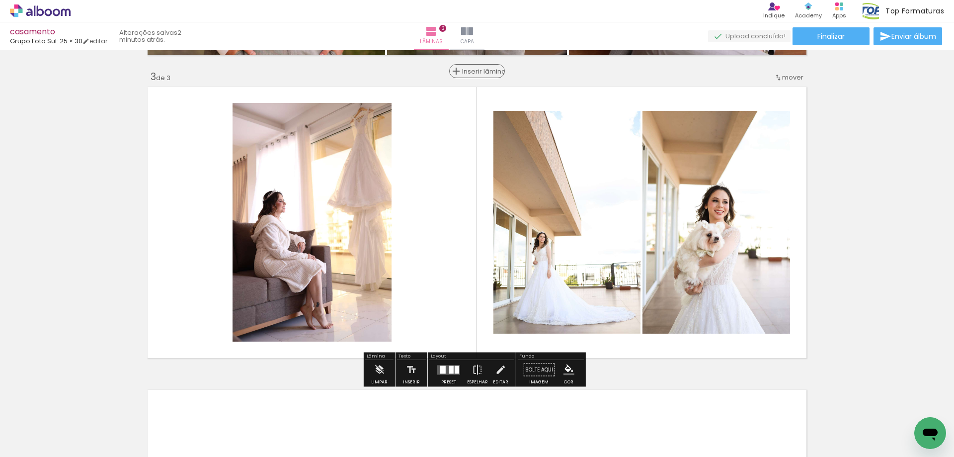
click at [470, 71] on span "Inserir lâmina" at bounding box center [481, 71] width 39 height 6
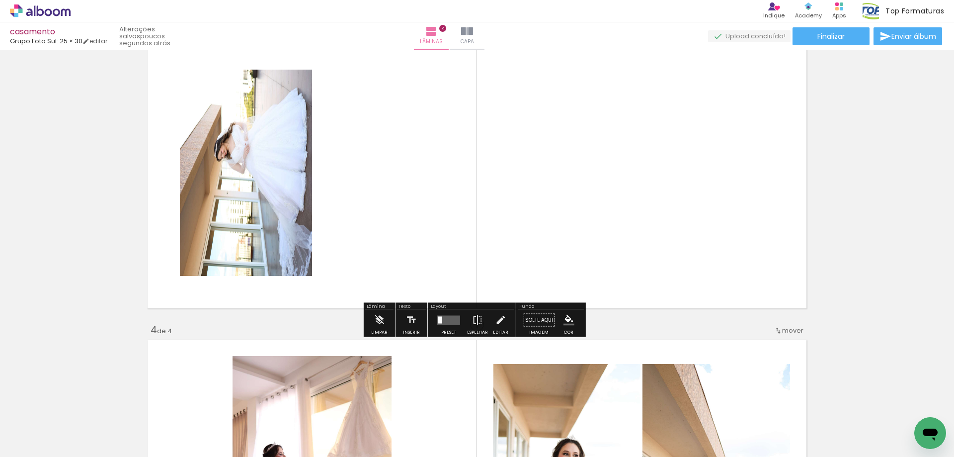
scroll to position [700, 0]
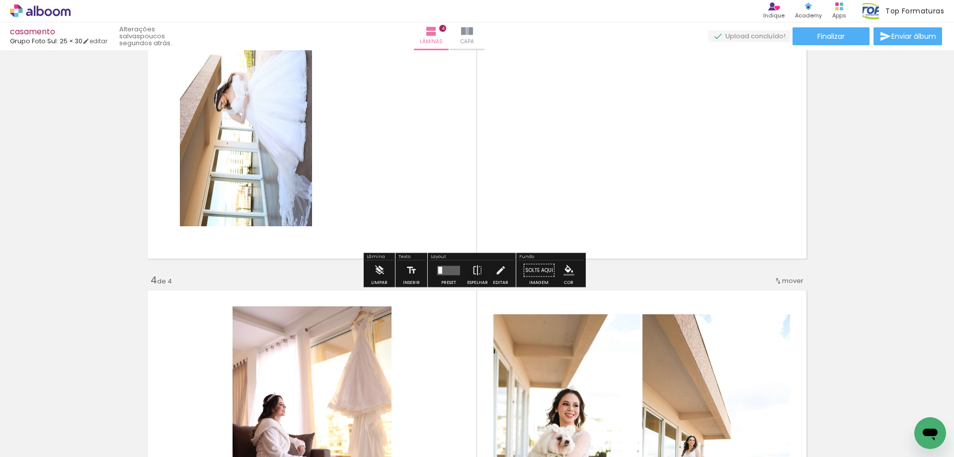
click at [287, 165] on quentale-photo at bounding box center [246, 123] width 132 height 206
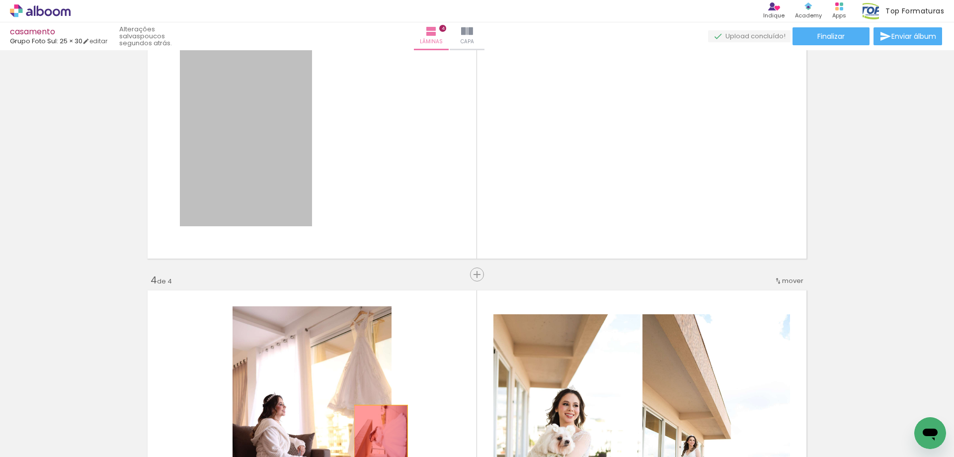
drag, startPoint x: 260, startPoint y: 173, endPoint x: 377, endPoint y: 446, distance: 297.1
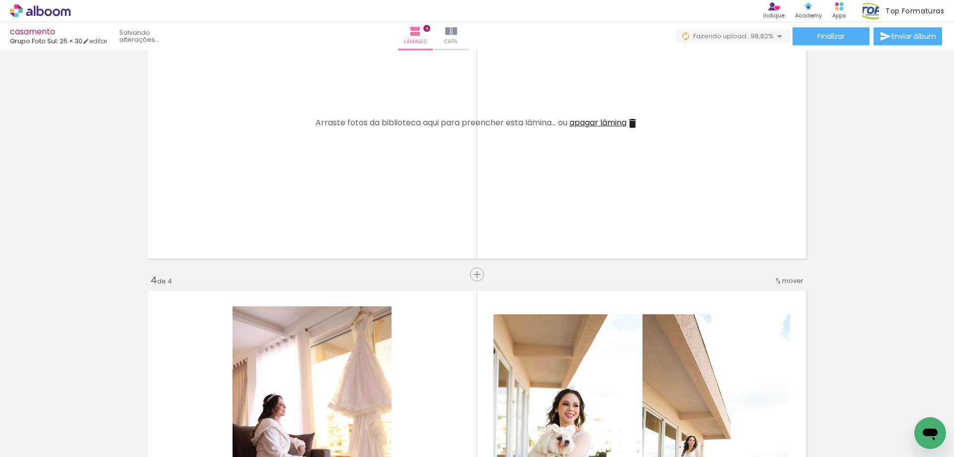
scroll to position [0, 3863]
drag, startPoint x: 400, startPoint y: 453, endPoint x: 9, endPoint y: 15, distance: 586.9
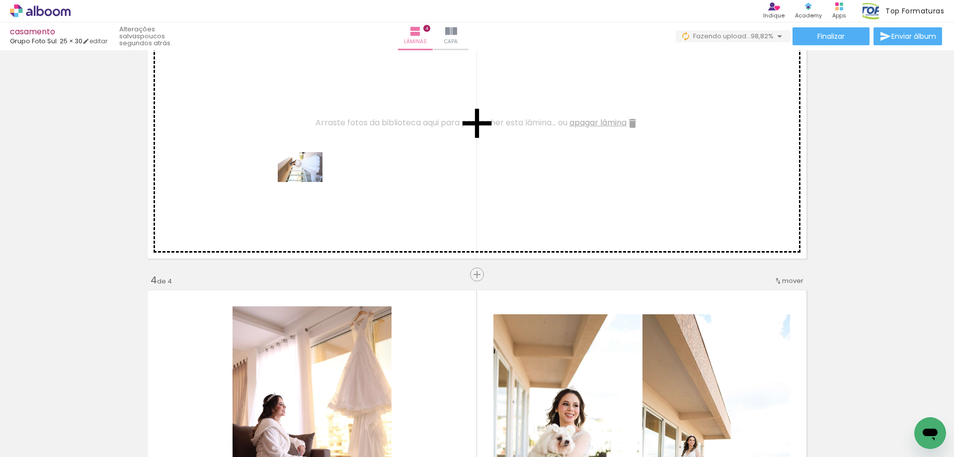
drag, startPoint x: 230, startPoint y: 433, endPoint x: 308, endPoint y: 182, distance: 262.8
click at [308, 182] on quentale-workspace at bounding box center [477, 228] width 954 height 457
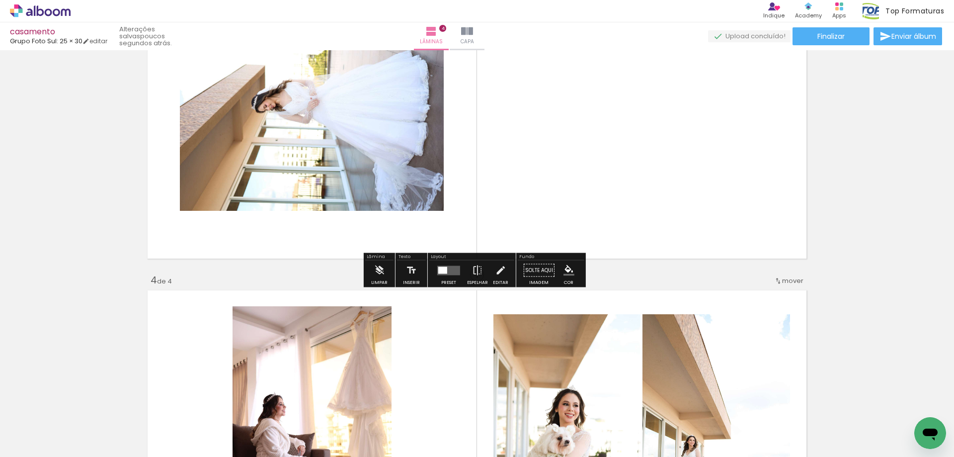
click at [438, 273] on div at bounding box center [442, 269] width 9 height 7
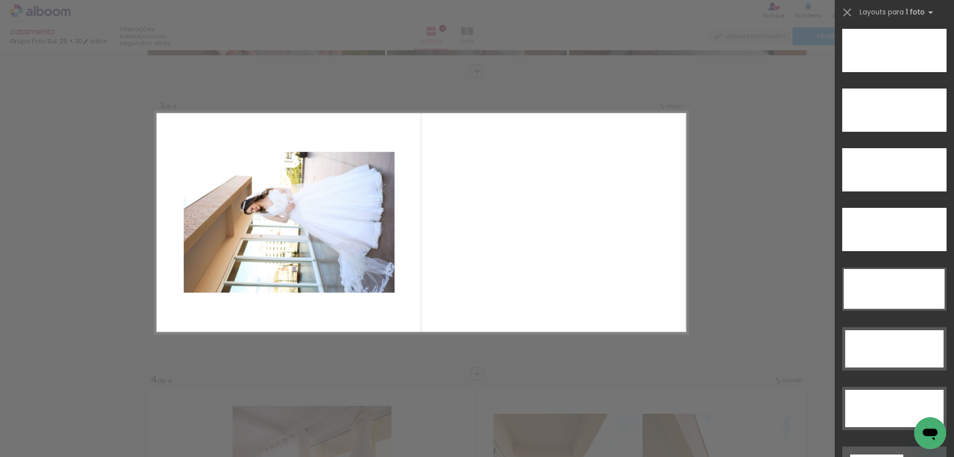
scroll to position [3086, 0]
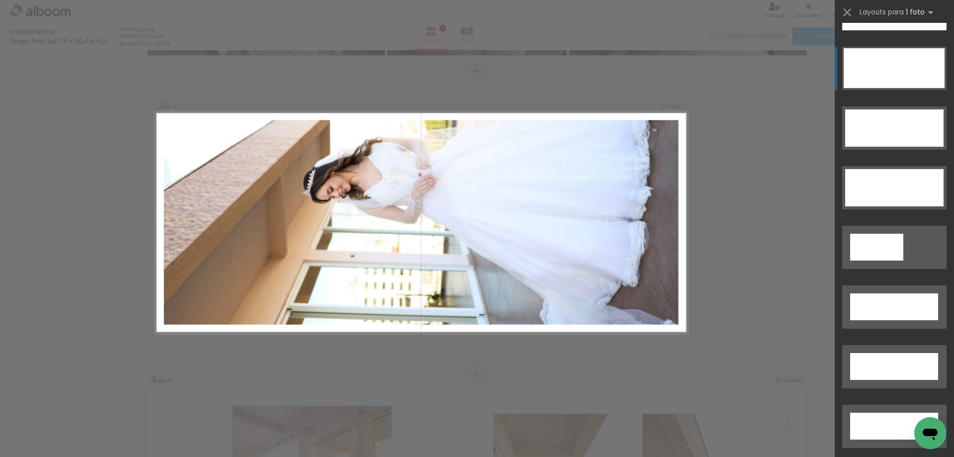
click at [878, 66] on div at bounding box center [894, 68] width 101 height 40
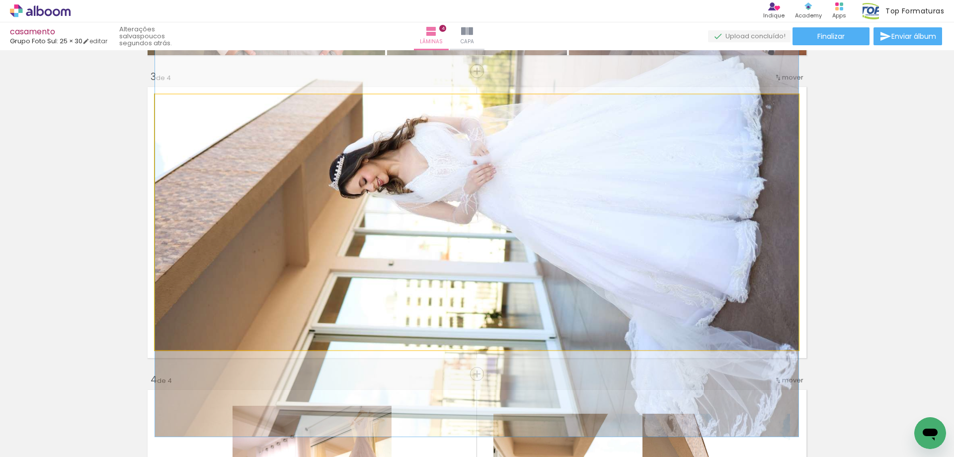
click at [575, 197] on quentale-photo at bounding box center [477, 222] width 644 height 256
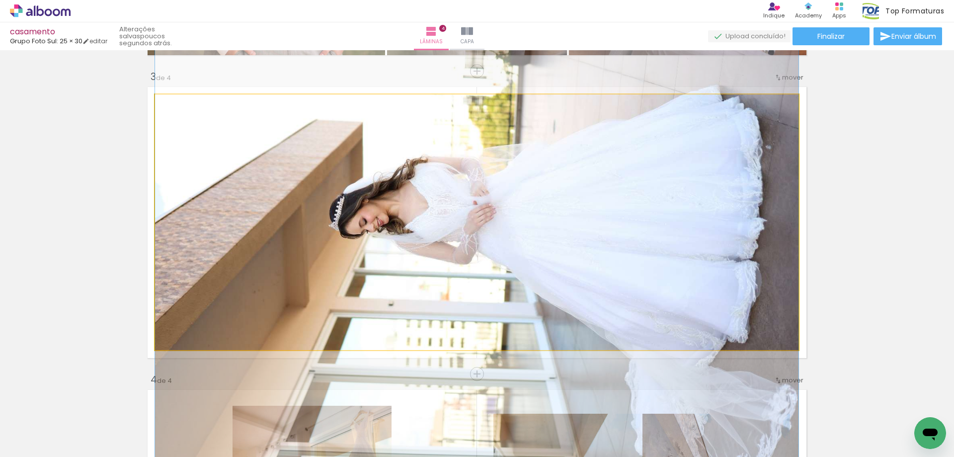
drag, startPoint x: 543, startPoint y: 189, endPoint x: 541, endPoint y: 229, distance: 40.3
click at [535, 221] on quentale-photo at bounding box center [477, 222] width 644 height 256
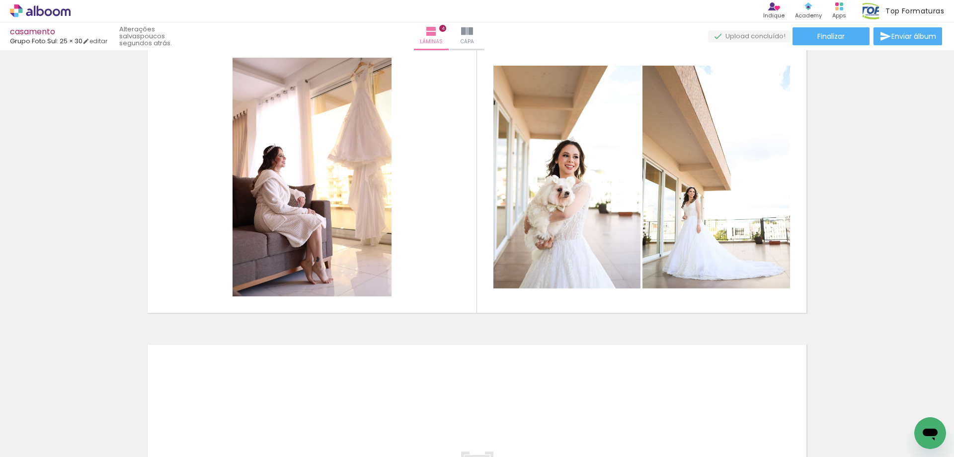
scroll to position [0, 518]
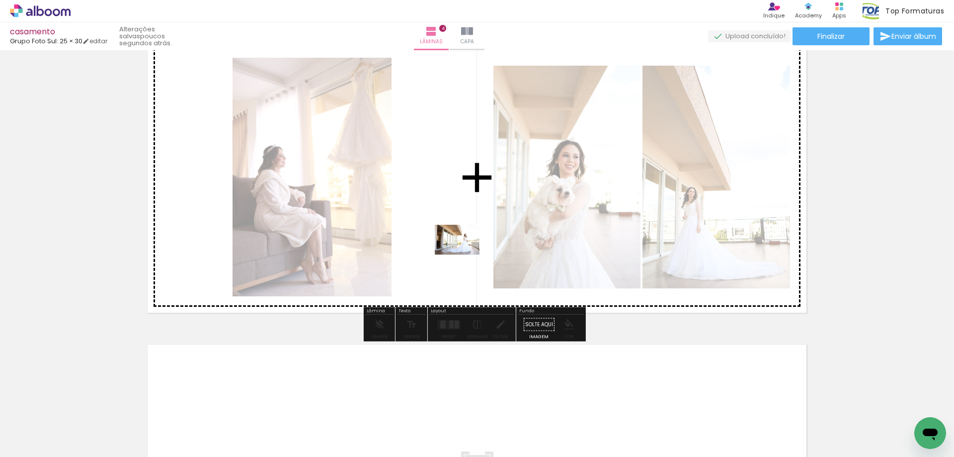
drag, startPoint x: 424, startPoint y: 436, endPoint x: 432, endPoint y: 386, distance: 51.4
click at [464, 251] on quentale-workspace at bounding box center [477, 228] width 954 height 457
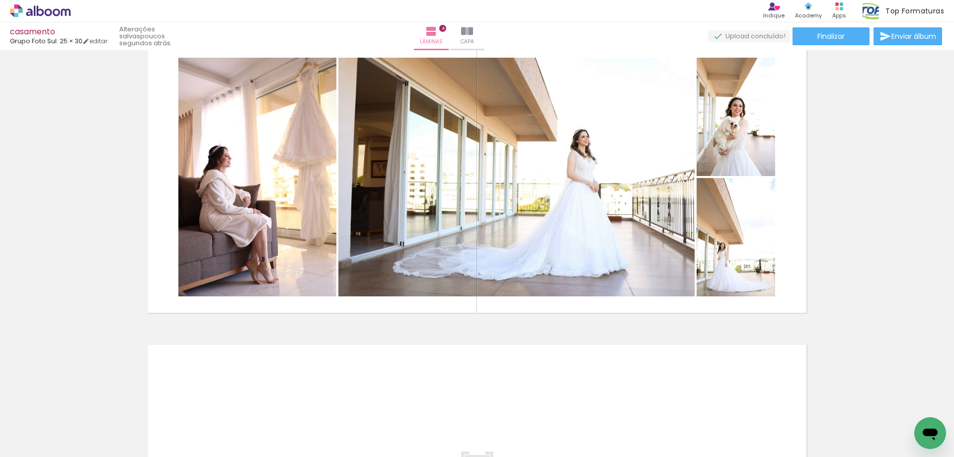
scroll to position [0, 709]
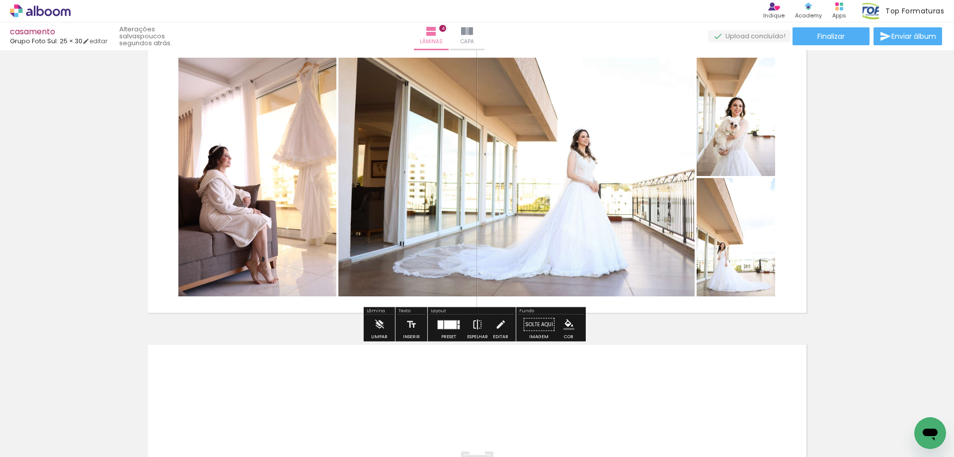
click at [474, 327] on iron-icon at bounding box center [477, 325] width 11 height 20
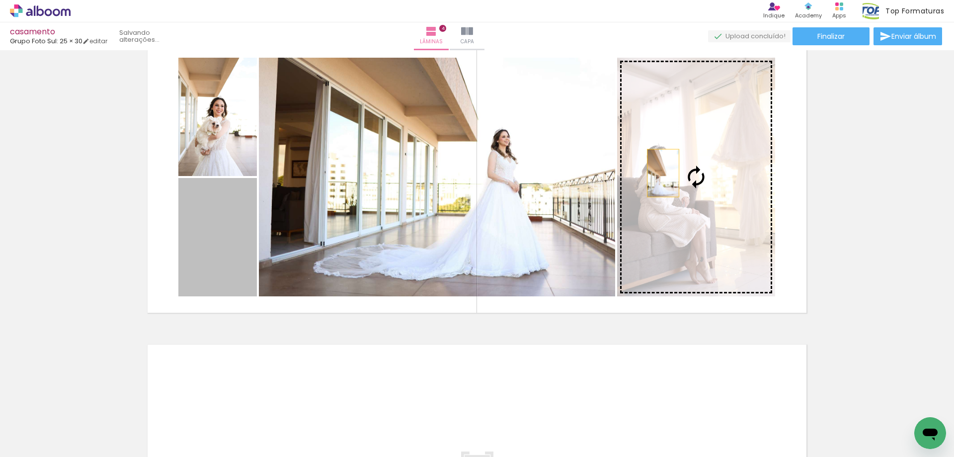
drag, startPoint x: 275, startPoint y: 242, endPoint x: 660, endPoint y: 173, distance: 390.8
click at [0, 0] on slot at bounding box center [0, 0] width 0 height 0
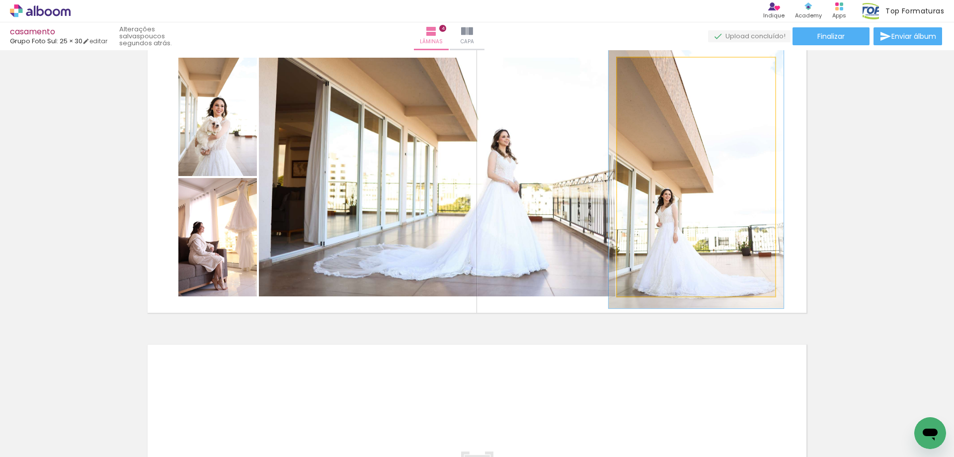
type paper-slider "110"
click at [646, 70] on div at bounding box center [644, 68] width 16 height 16
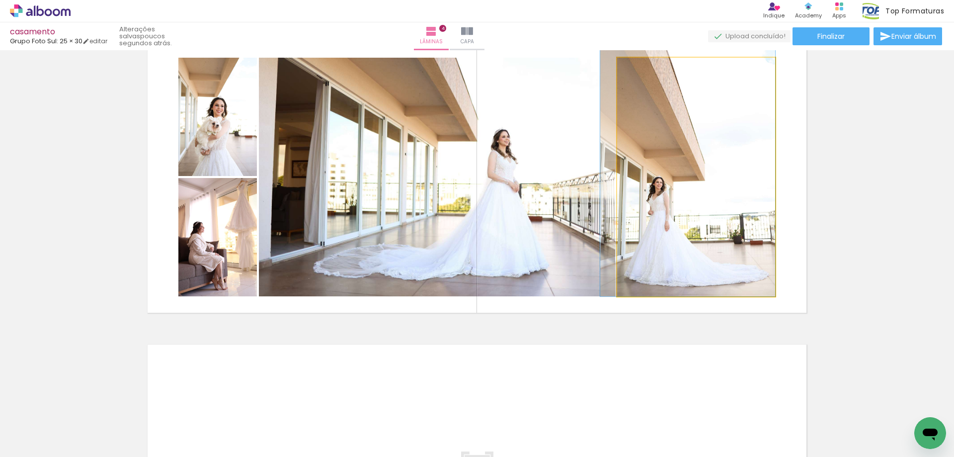
drag, startPoint x: 698, startPoint y: 156, endPoint x: 687, endPoint y: 126, distance: 32.6
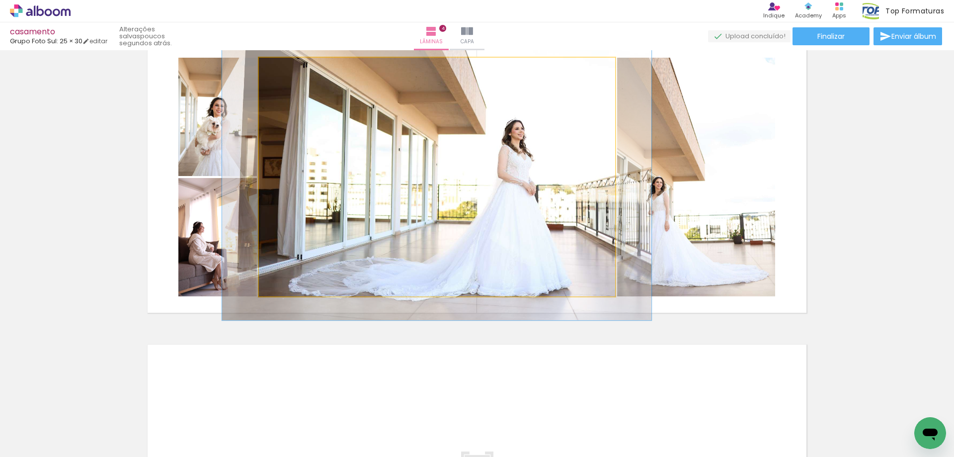
drag, startPoint x: 280, startPoint y: 73, endPoint x: 287, endPoint y: 73, distance: 7.0
click at [287, 73] on div at bounding box center [289, 68] width 16 height 16
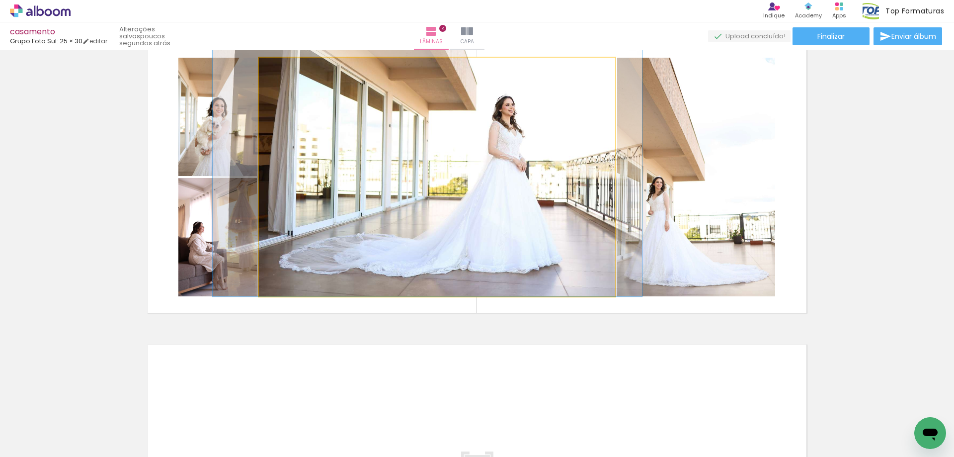
drag, startPoint x: 421, startPoint y: 192, endPoint x: 412, endPoint y: 155, distance: 38.5
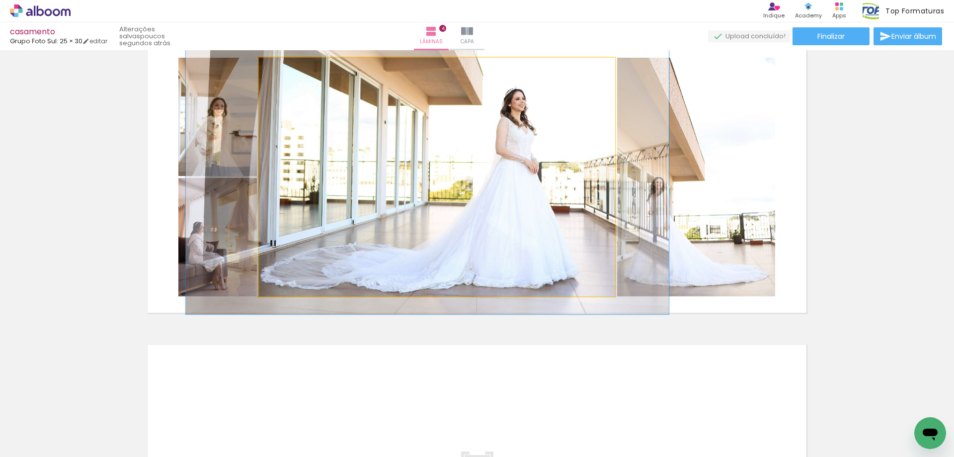
drag, startPoint x: 281, startPoint y: 71, endPoint x: 287, endPoint y: 71, distance: 6.0
type paper-slider "135"
click at [288, 71] on div at bounding box center [296, 68] width 16 height 16
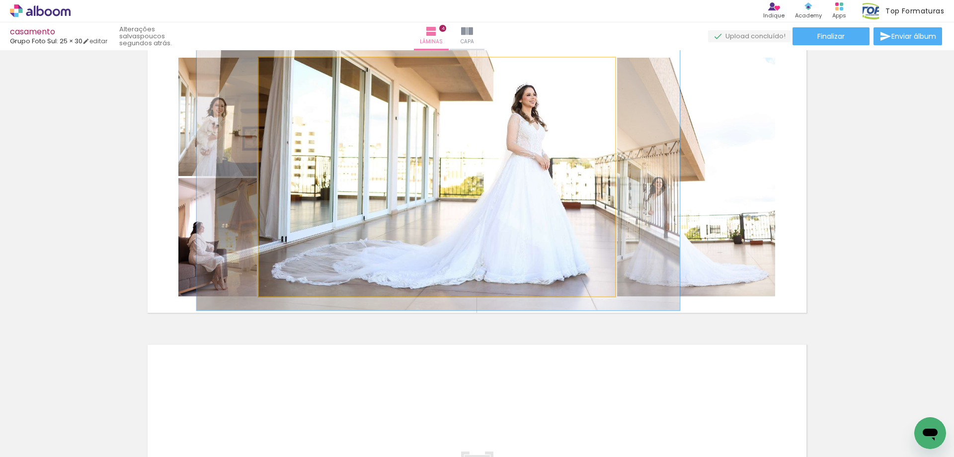
drag, startPoint x: 370, startPoint y: 195, endPoint x: 380, endPoint y: 193, distance: 10.2
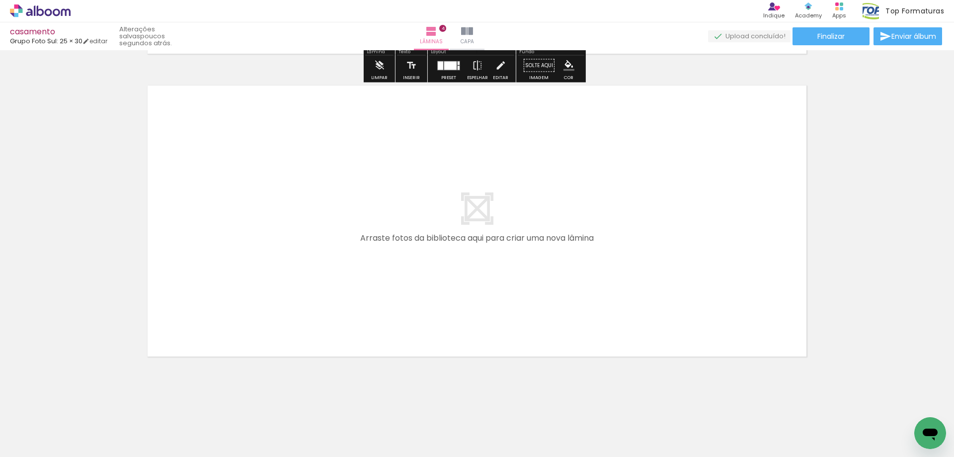
scroll to position [0, 447]
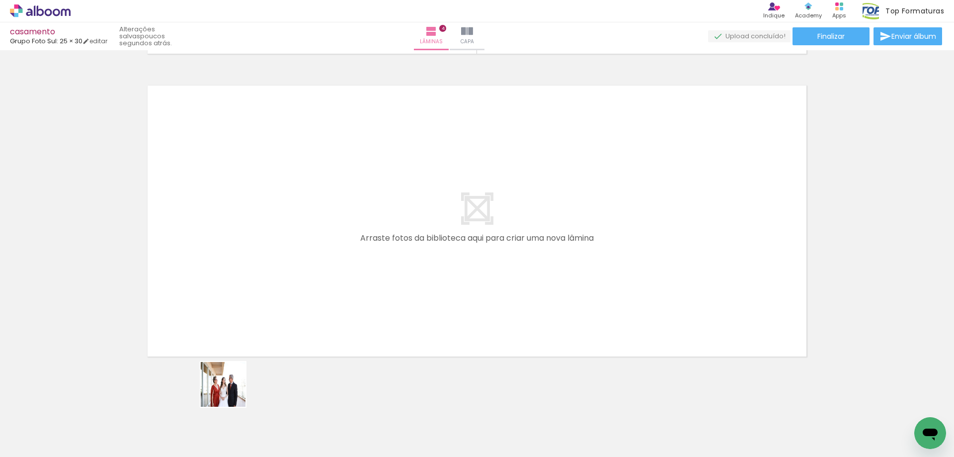
drag, startPoint x: 231, startPoint y: 392, endPoint x: 274, endPoint y: 219, distance: 177.8
click at [274, 219] on quentale-workspace at bounding box center [477, 228] width 954 height 457
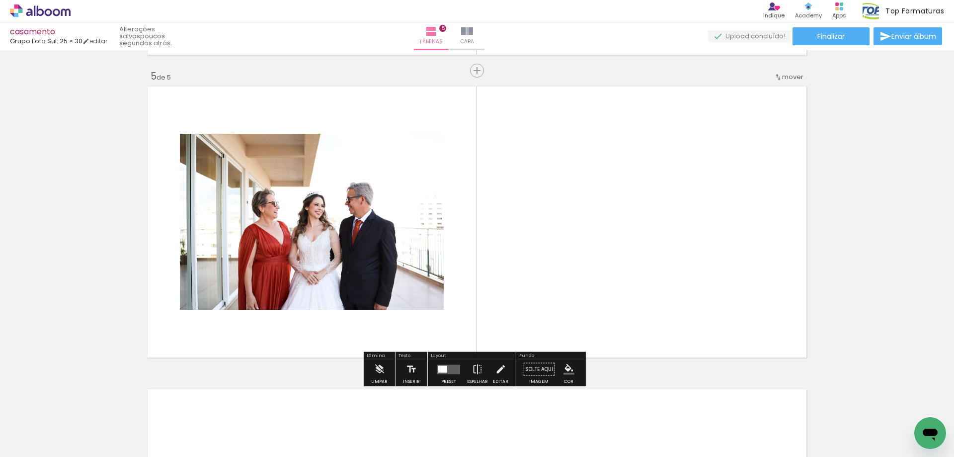
scroll to position [1207, 0]
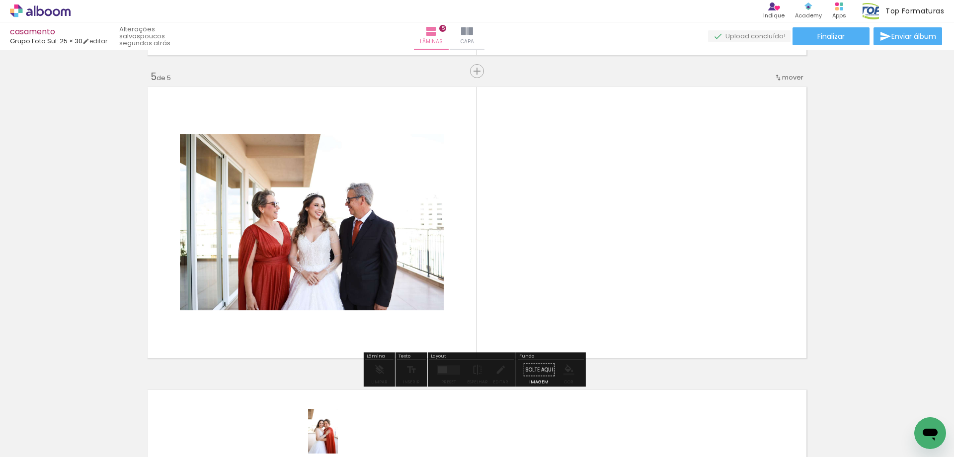
drag, startPoint x: 320, startPoint y: 432, endPoint x: 338, endPoint y: 438, distance: 19.2
click at [337, 438] on div at bounding box center [320, 423] width 33 height 49
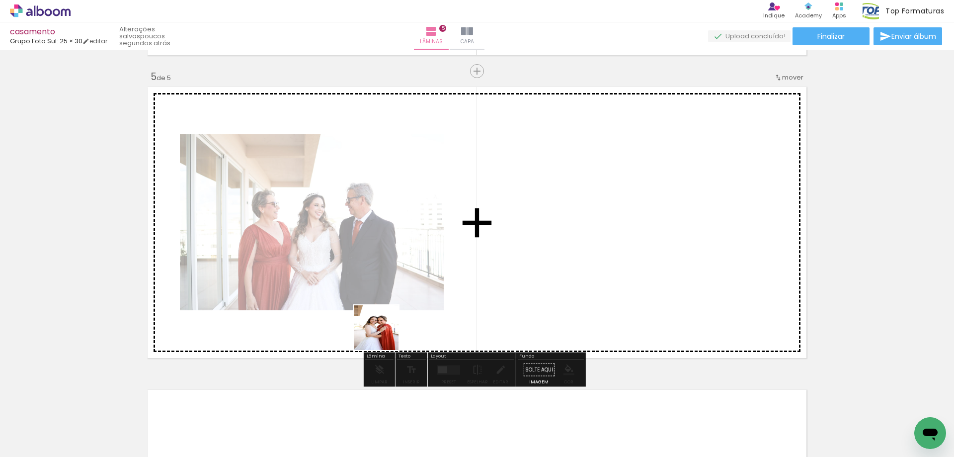
drag, startPoint x: 332, startPoint y: 440, endPoint x: 322, endPoint y: 375, distance: 65.3
click at [448, 222] on quentale-workspace at bounding box center [477, 228] width 954 height 457
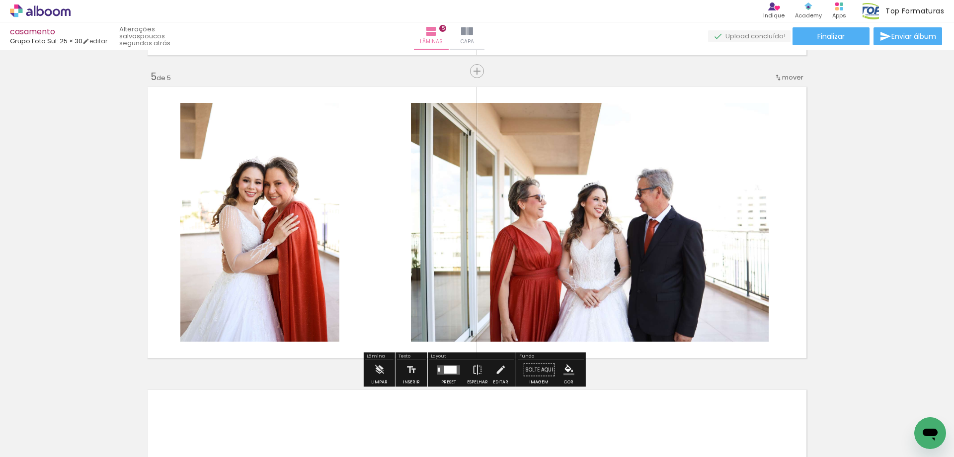
drag, startPoint x: 278, startPoint y: 428, endPoint x: 396, endPoint y: 379, distance: 127.2
click at [514, 223] on quentale-workspace at bounding box center [477, 228] width 954 height 457
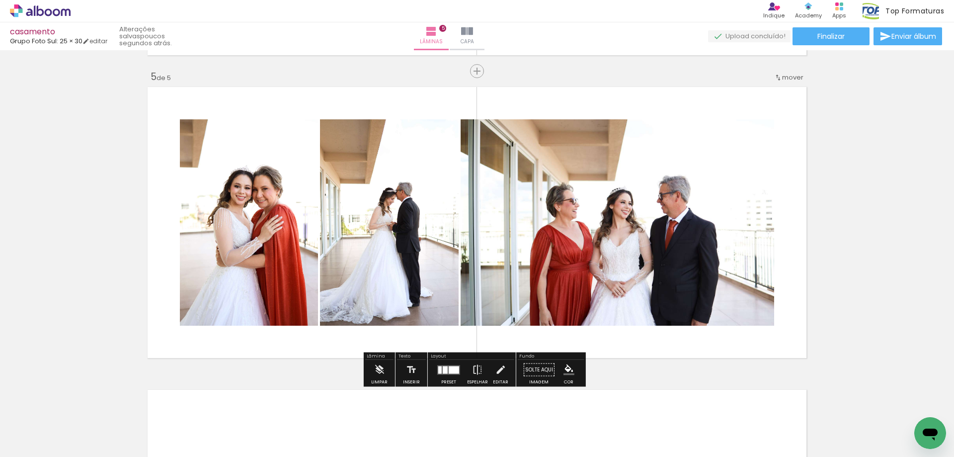
drag, startPoint x: 381, startPoint y: 425, endPoint x: 429, endPoint y: 349, distance: 89.0
click at [429, 211] on quentale-workspace at bounding box center [477, 228] width 954 height 457
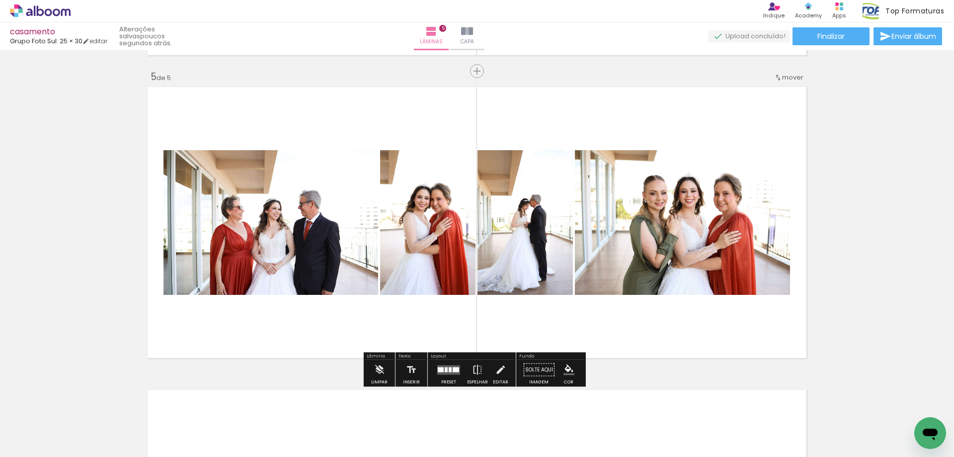
drag, startPoint x: 430, startPoint y: 415, endPoint x: 433, endPoint y: 276, distance: 138.3
click at [433, 276] on quentale-workspace at bounding box center [477, 228] width 954 height 457
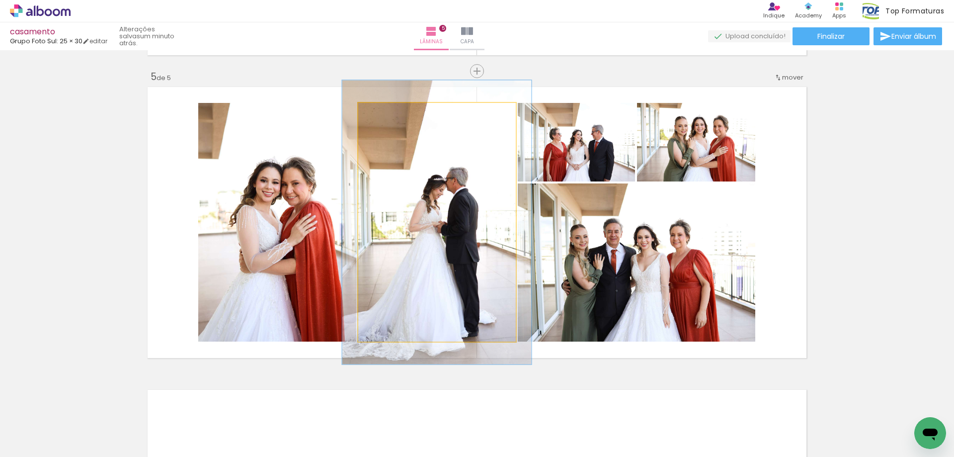
drag, startPoint x: 382, startPoint y: 116, endPoint x: 391, endPoint y: 117, distance: 9.1
type paper-slider "129"
click at [391, 117] on div at bounding box center [388, 113] width 16 height 16
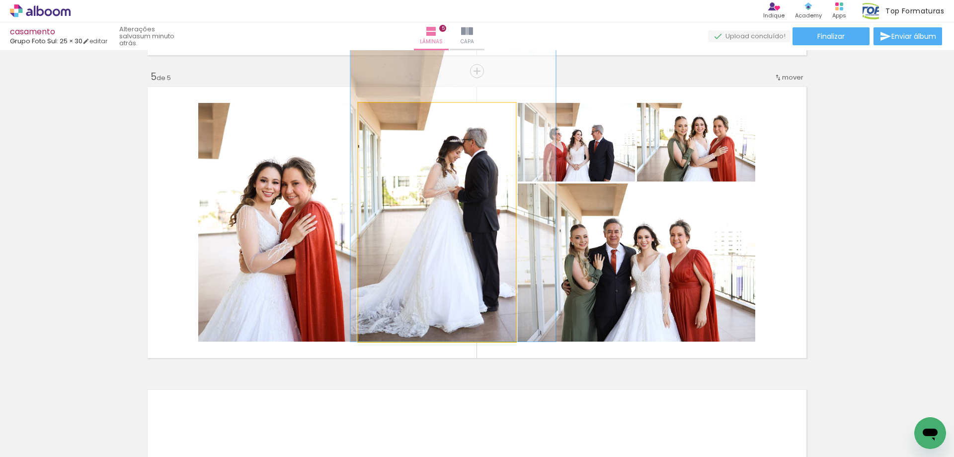
drag, startPoint x: 417, startPoint y: 210, endPoint x: 433, endPoint y: 175, distance: 38.5
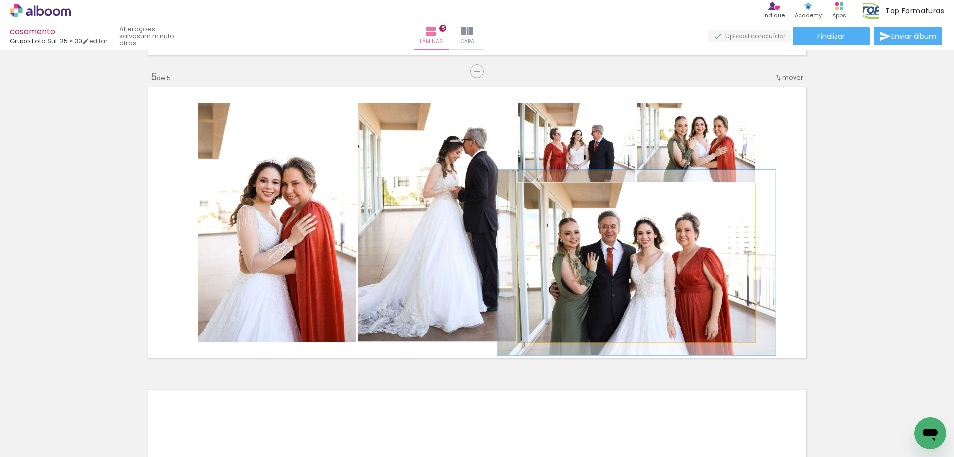
drag, startPoint x: 542, startPoint y: 194, endPoint x: 548, endPoint y: 193, distance: 6.5
type paper-slider "122"
click at [547, 193] on div at bounding box center [547, 193] width 9 height 9
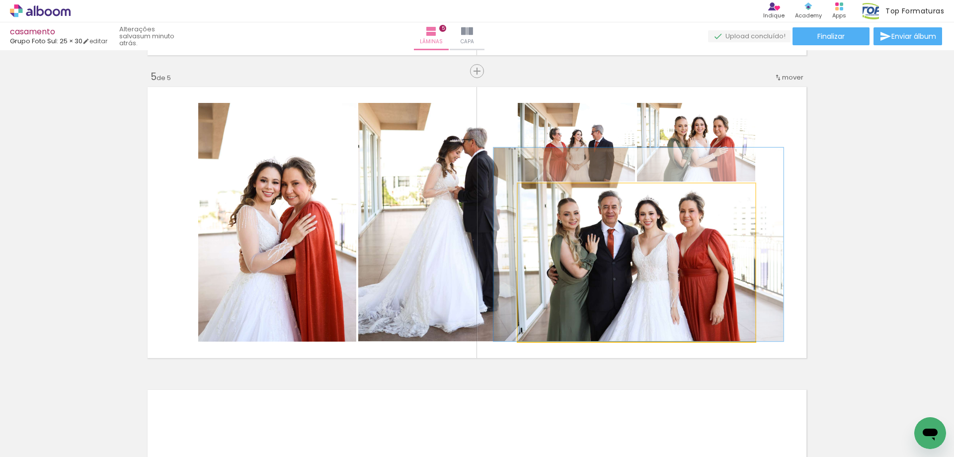
drag, startPoint x: 624, startPoint y: 262, endPoint x: 624, endPoint y: 240, distance: 22.9
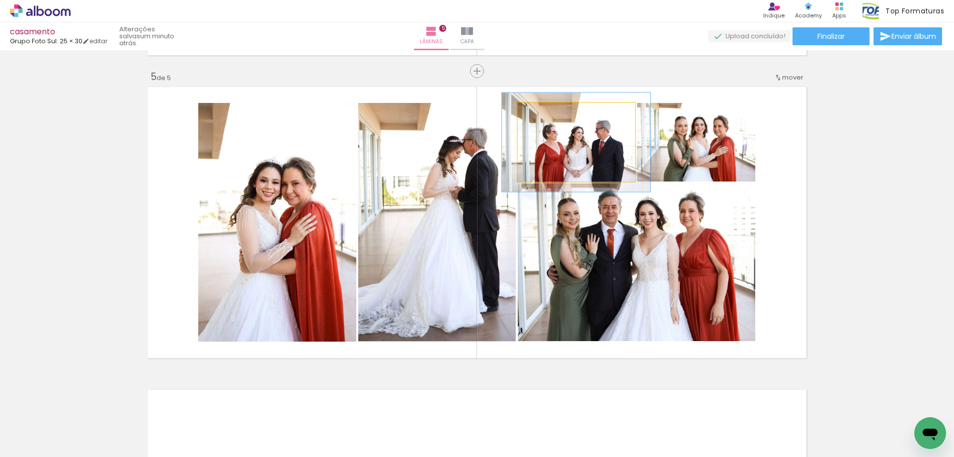
drag, startPoint x: 540, startPoint y: 117, endPoint x: 547, endPoint y: 118, distance: 7.0
type paper-slider "126"
click at [547, 118] on div at bounding box center [550, 113] width 16 height 16
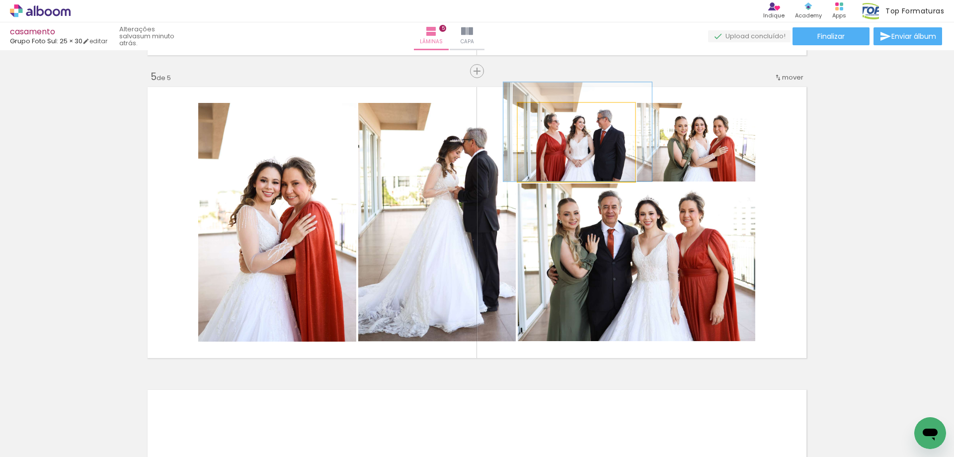
drag, startPoint x: 577, startPoint y: 157, endPoint x: 576, endPoint y: 134, distance: 22.4
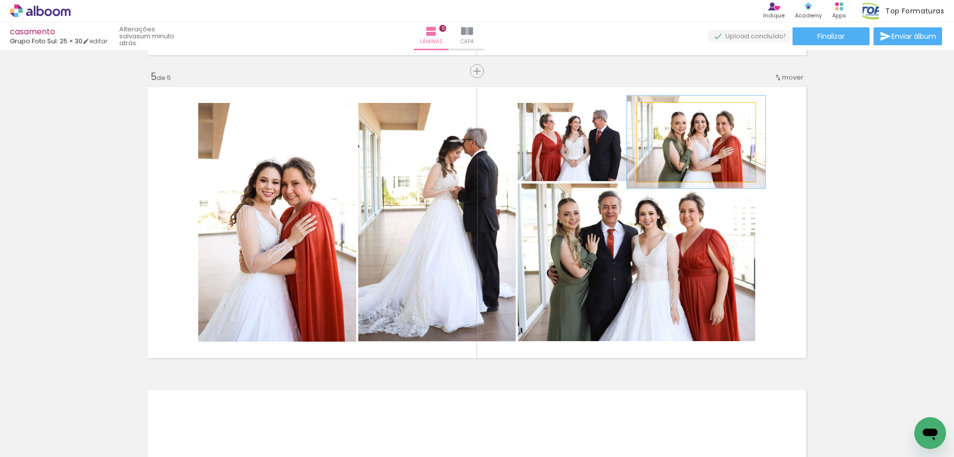
drag, startPoint x: 662, startPoint y: 113, endPoint x: 673, endPoint y: 113, distance: 10.9
click at [673, 113] on div at bounding box center [667, 113] width 16 height 16
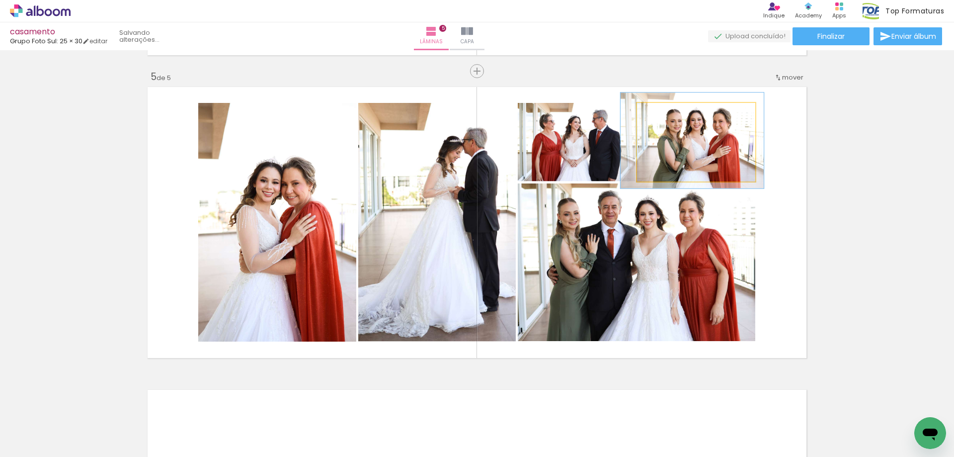
type paper-slider "121"
click at [666, 114] on div at bounding box center [668, 113] width 9 height 9
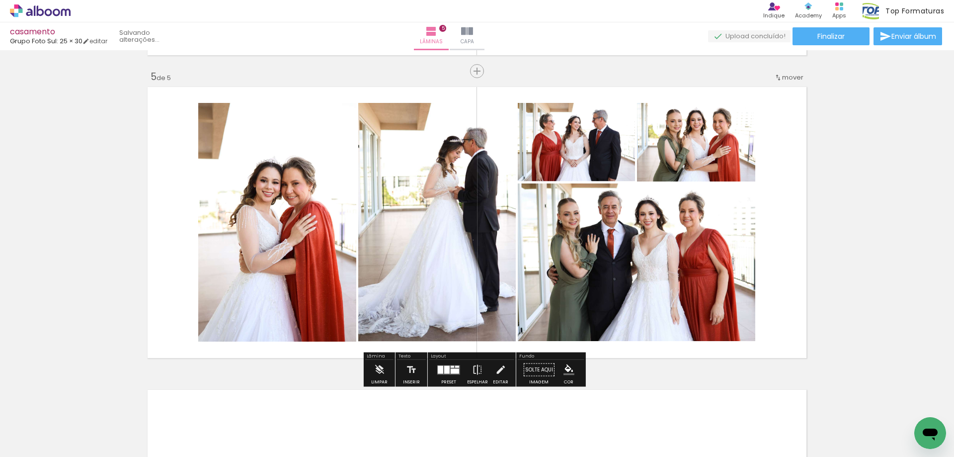
click at [244, 259] on quentale-photo at bounding box center [277, 222] width 158 height 239
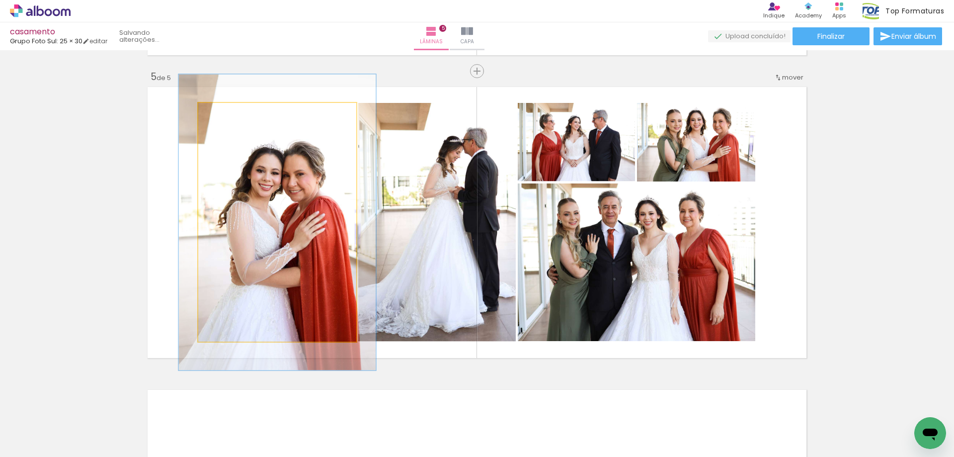
type paper-slider "124"
click at [228, 115] on div at bounding box center [230, 113] width 9 height 9
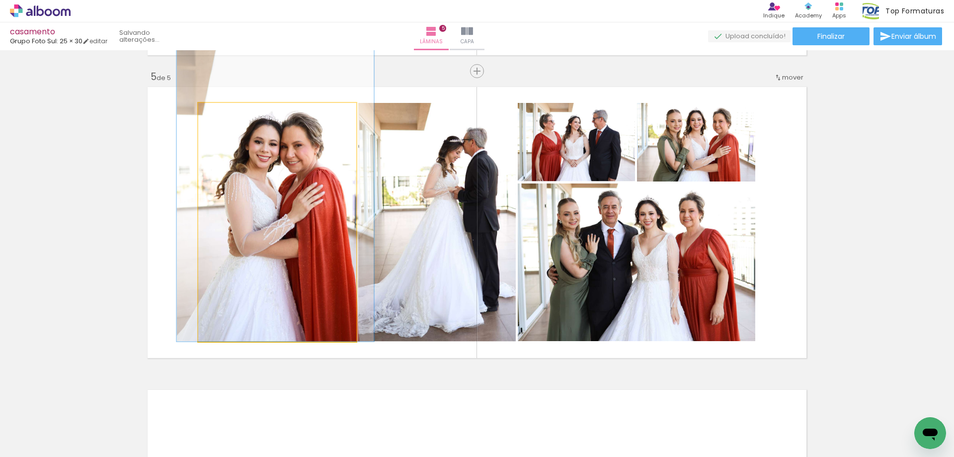
drag, startPoint x: 284, startPoint y: 215, endPoint x: 282, endPoint y: 180, distance: 34.9
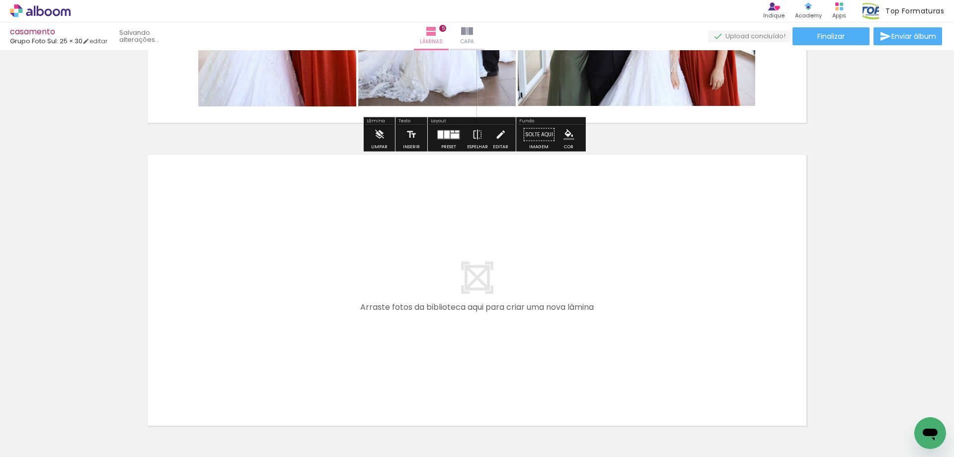
scroll to position [1491, 0]
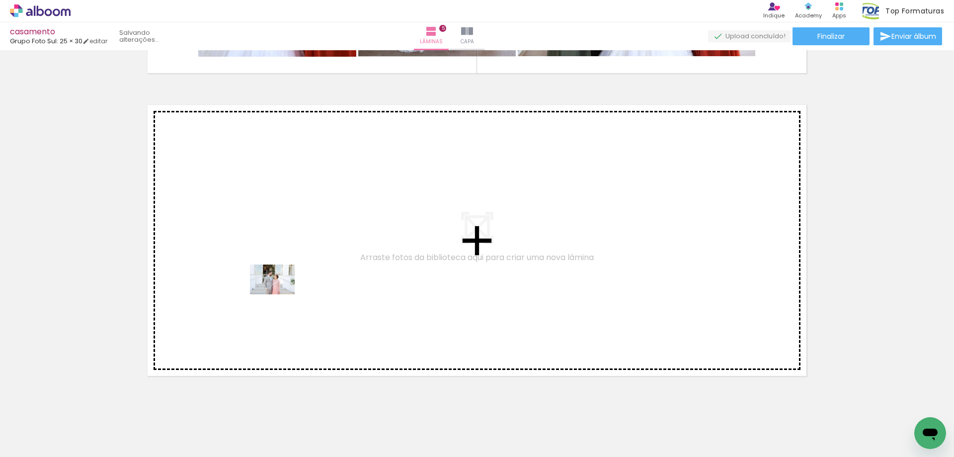
drag, startPoint x: 293, startPoint y: 432, endPoint x: 280, endPoint y: 294, distance: 137.9
click at [280, 294] on quentale-workspace at bounding box center [477, 228] width 954 height 457
